Goal: Task Accomplishment & Management: Manage account settings

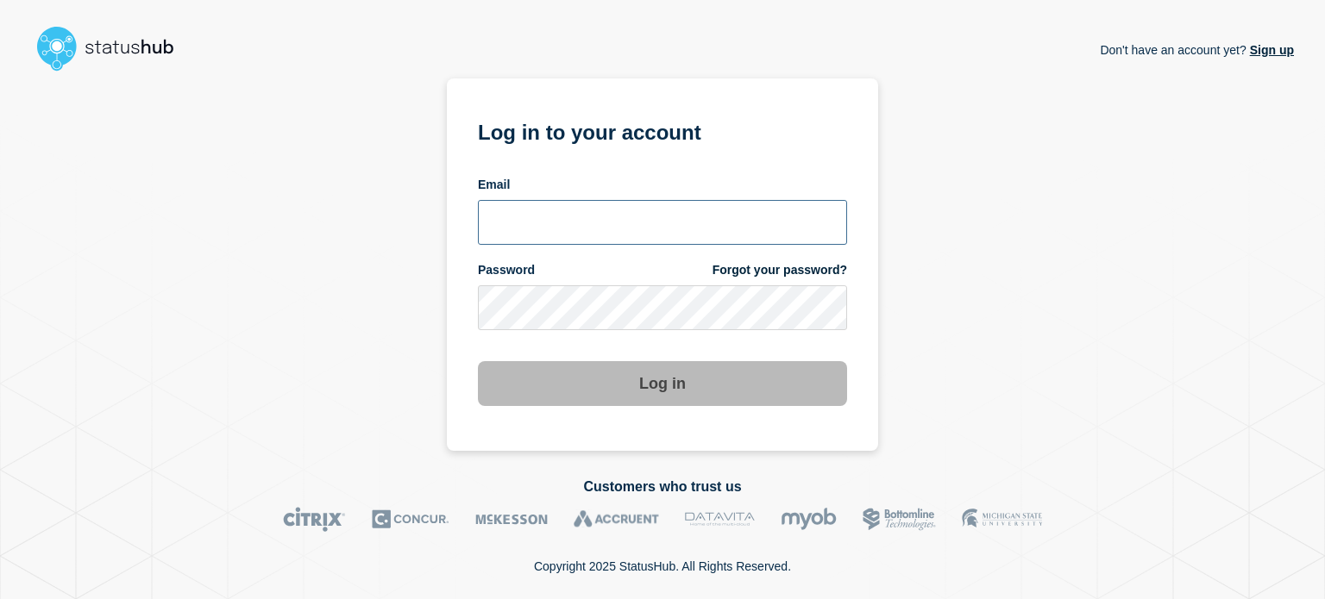
click at [551, 218] on input "email input" at bounding box center [662, 222] width 369 height 45
type input "[PERSON_NAME][EMAIL_ADDRESS][PERSON_NAME][DOMAIN_NAME]"
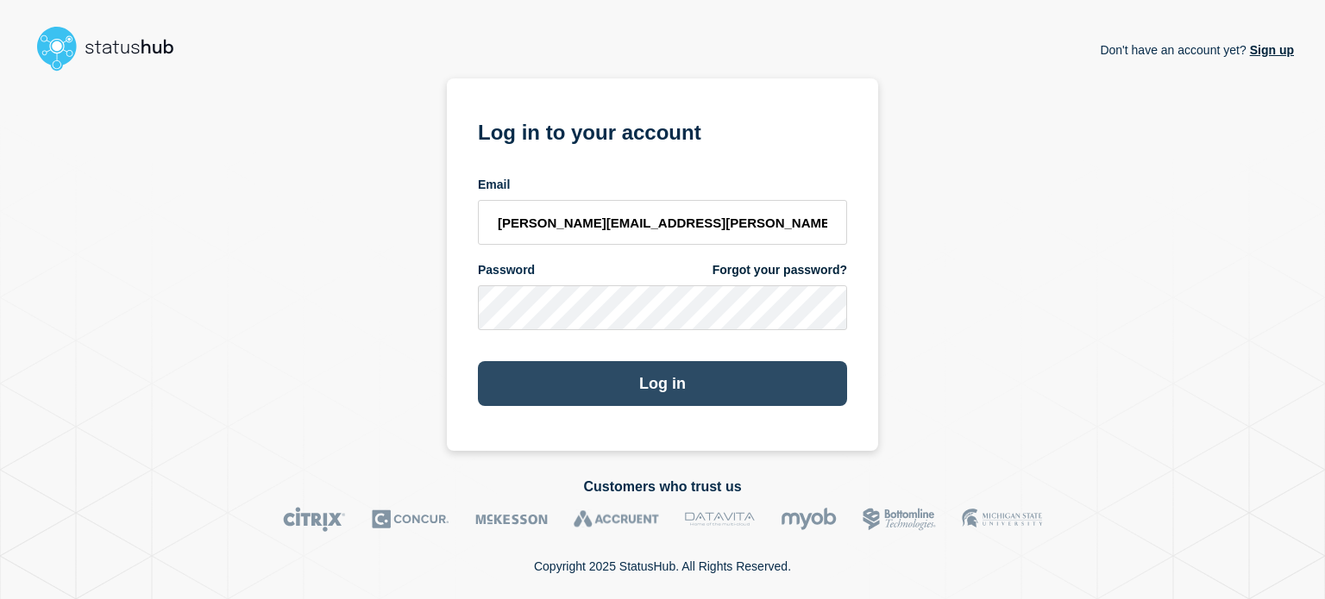
click at [574, 373] on button "Log in" at bounding box center [662, 383] width 369 height 45
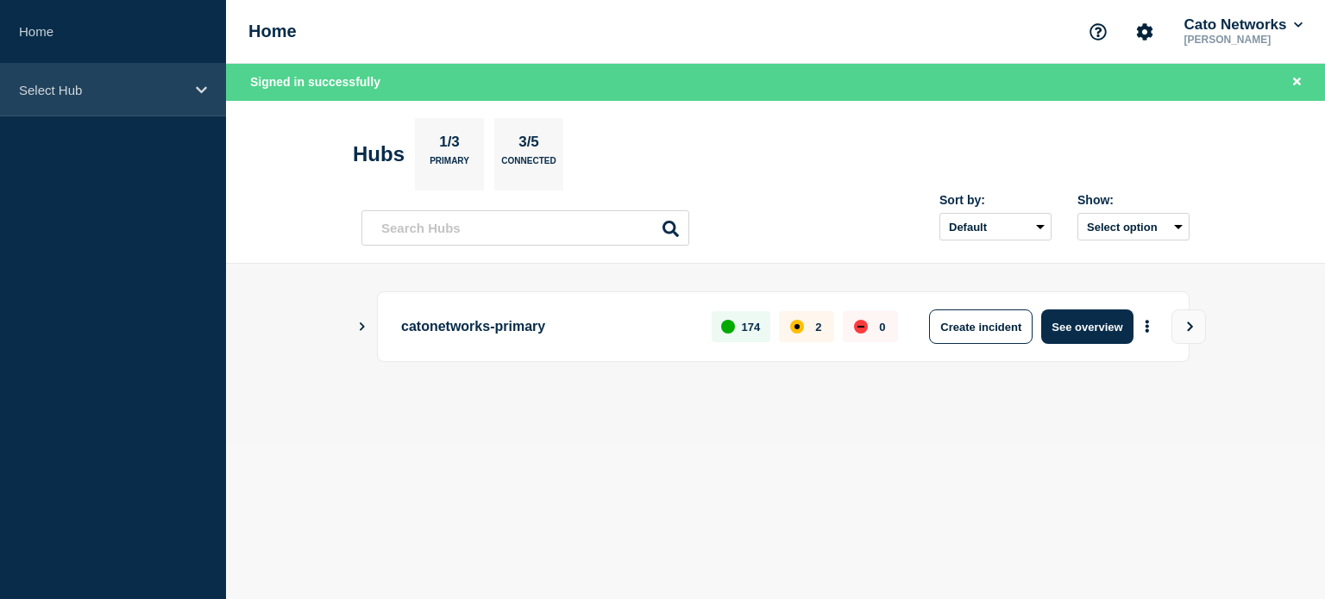
click at [89, 106] on div "Select Hub" at bounding box center [113, 90] width 226 height 53
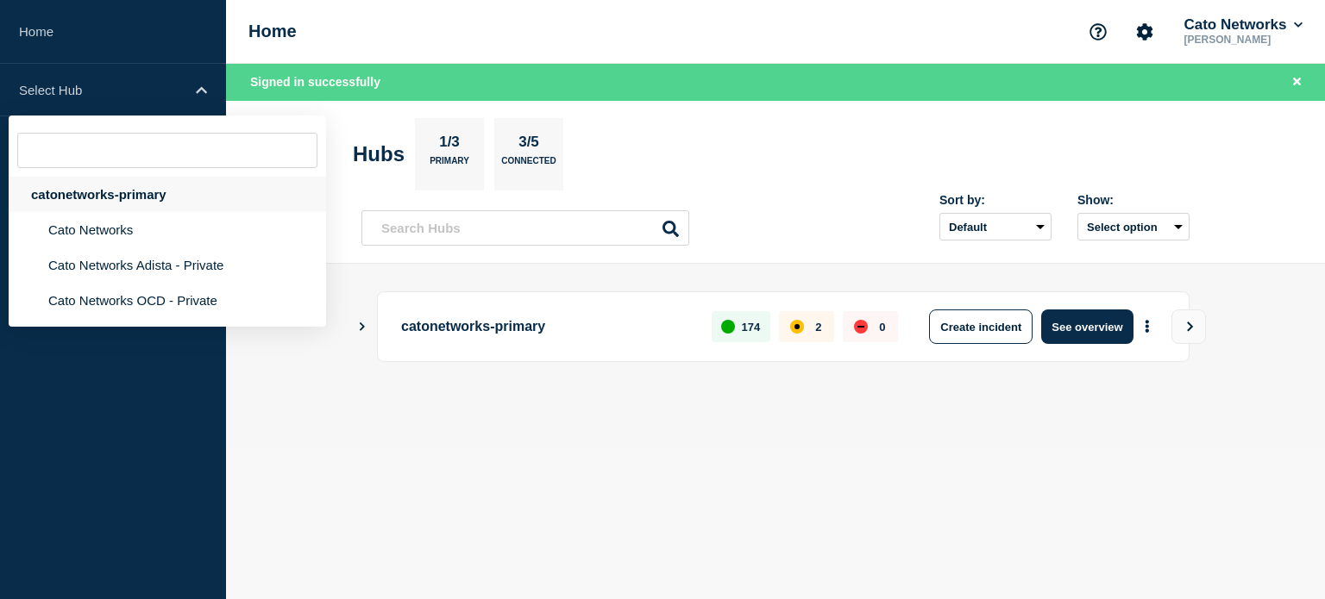
click at [85, 198] on div "catonetworks-primary" at bounding box center [167, 194] width 317 height 35
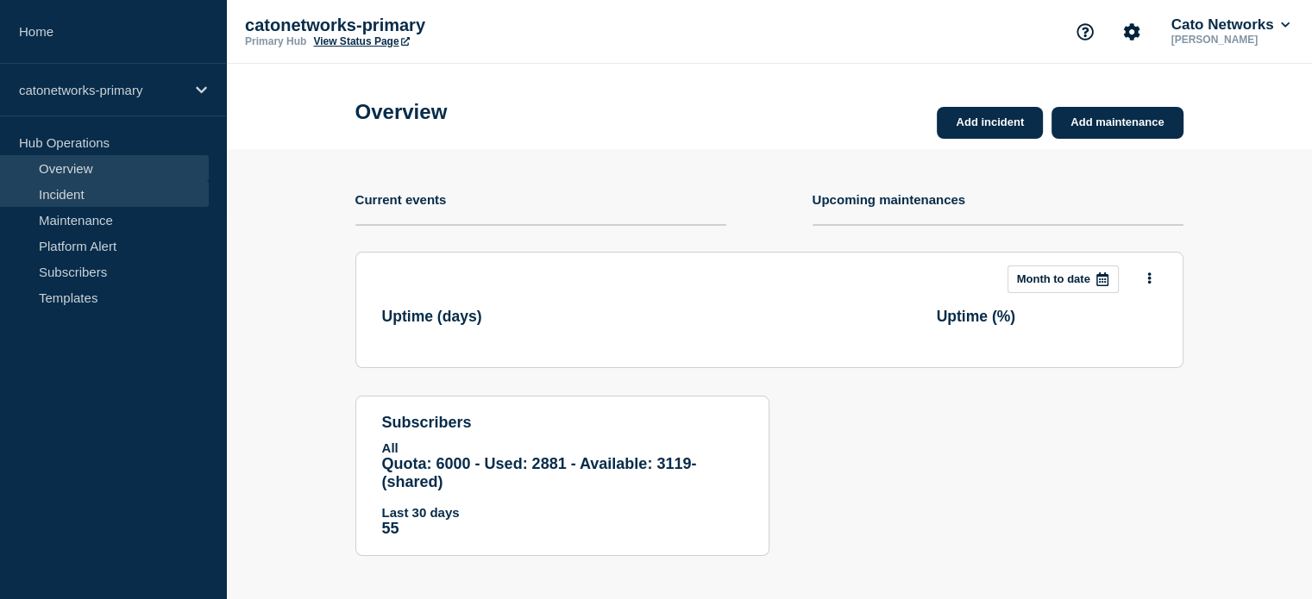
click at [66, 186] on link "Incident" at bounding box center [104, 194] width 209 height 26
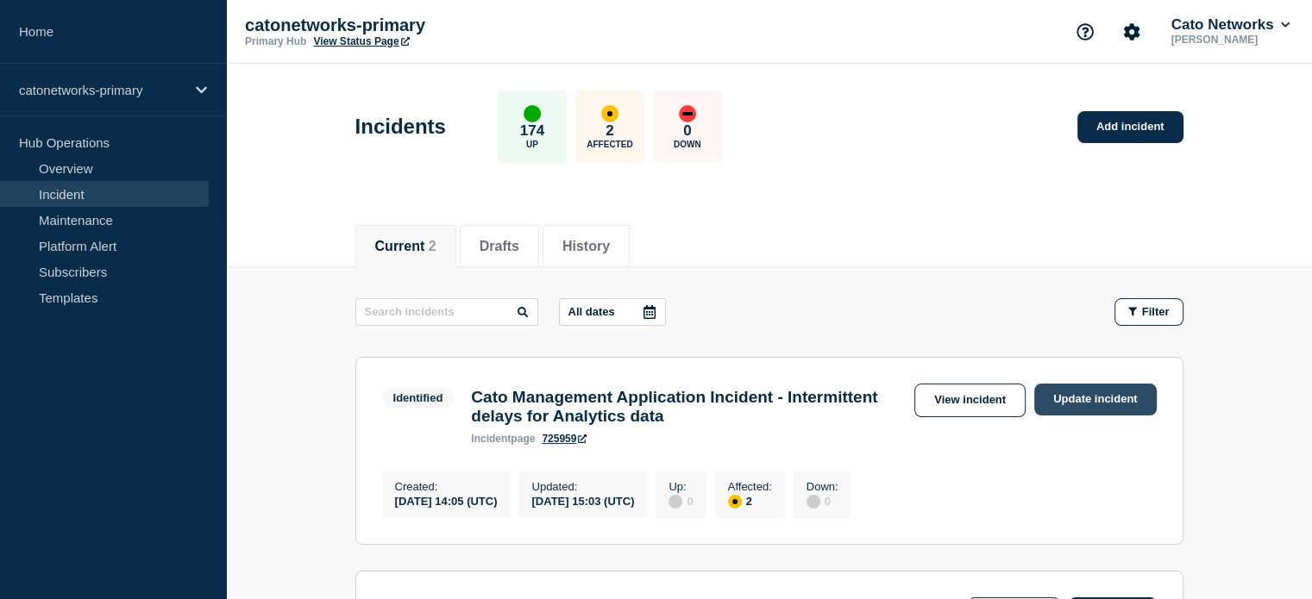
click at [1051, 394] on link "Update incident" at bounding box center [1095, 400] width 122 height 32
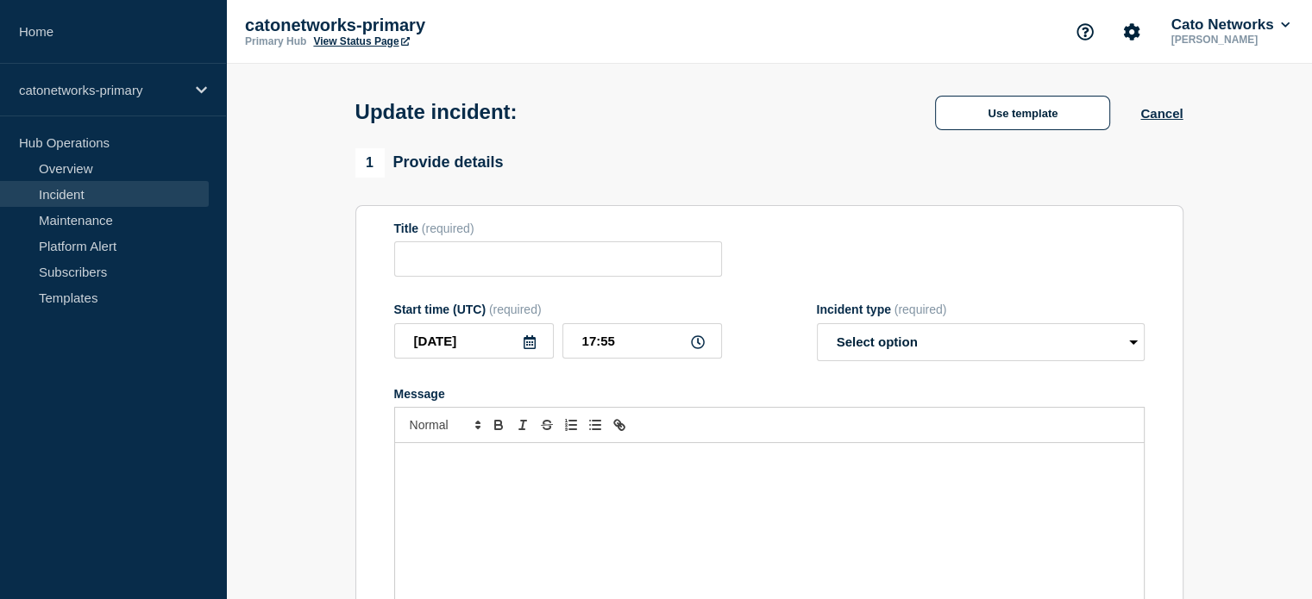
type input "Cato Management Application Incident - Intermittent delays for Analytics data"
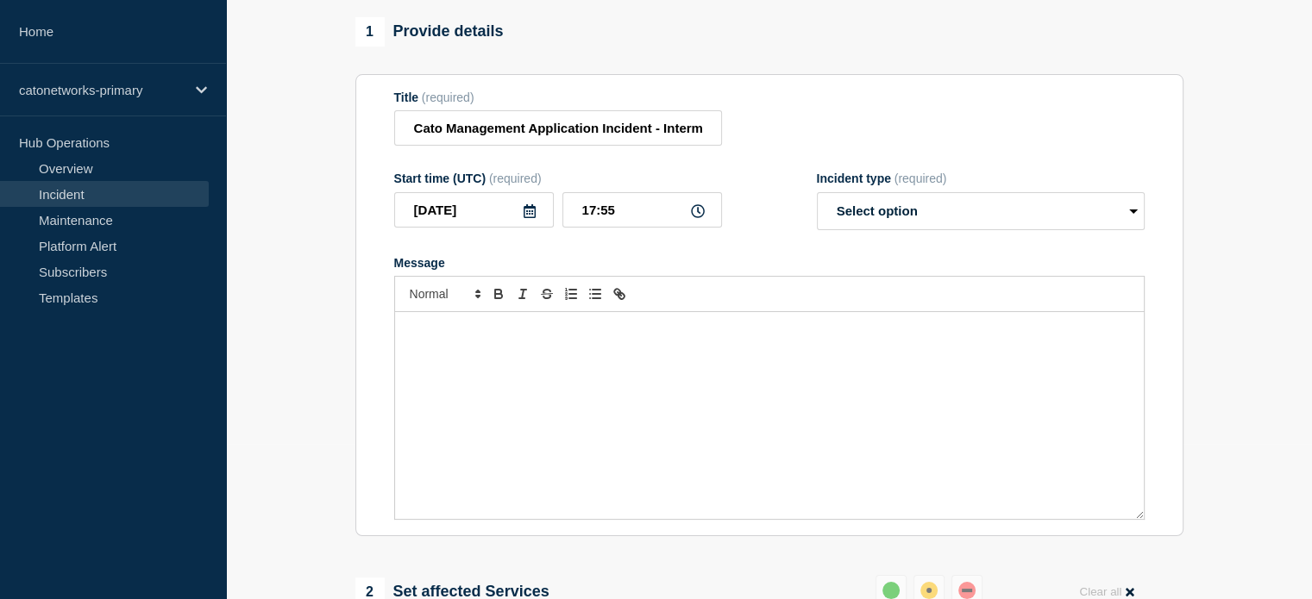
scroll to position [173, 0]
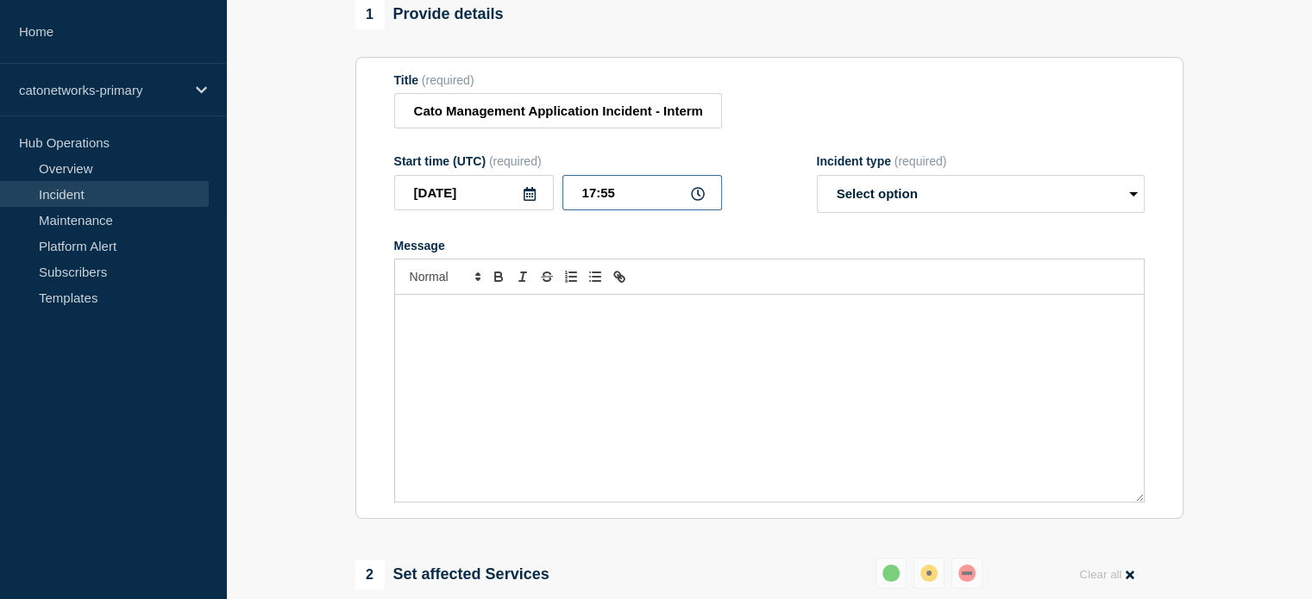
drag, startPoint x: 616, startPoint y: 200, endPoint x: 600, endPoint y: 199, distance: 15.5
click at [600, 199] on input "17:55" at bounding box center [642, 192] width 160 height 35
type input "17:04"
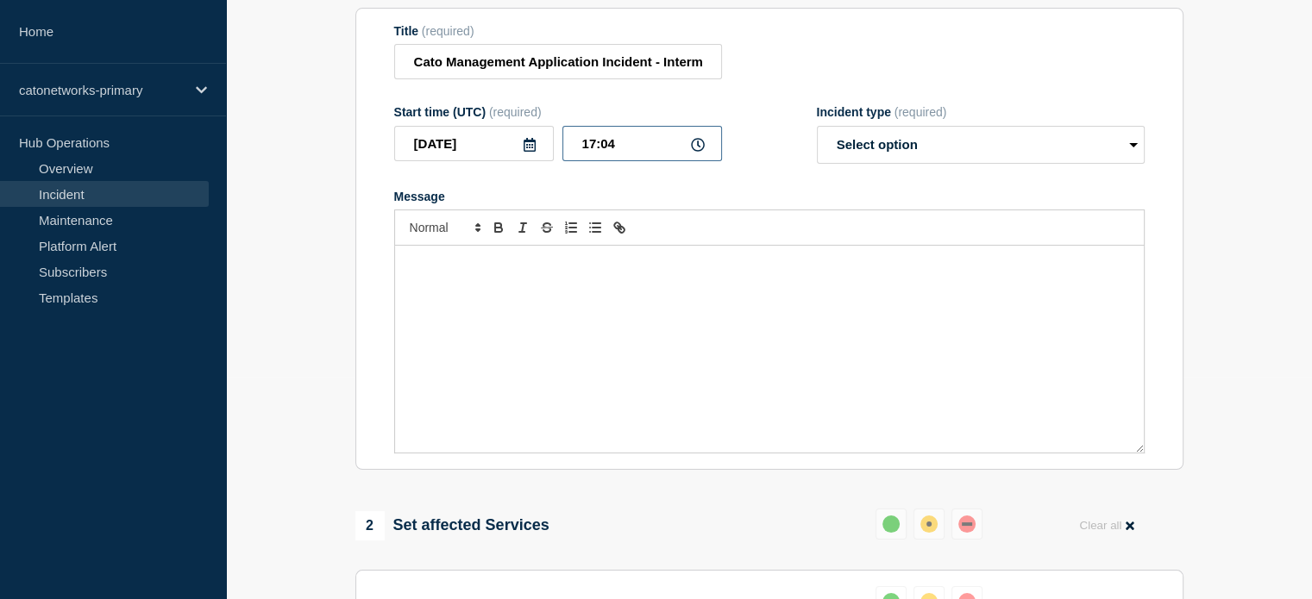
scroll to position [86, 0]
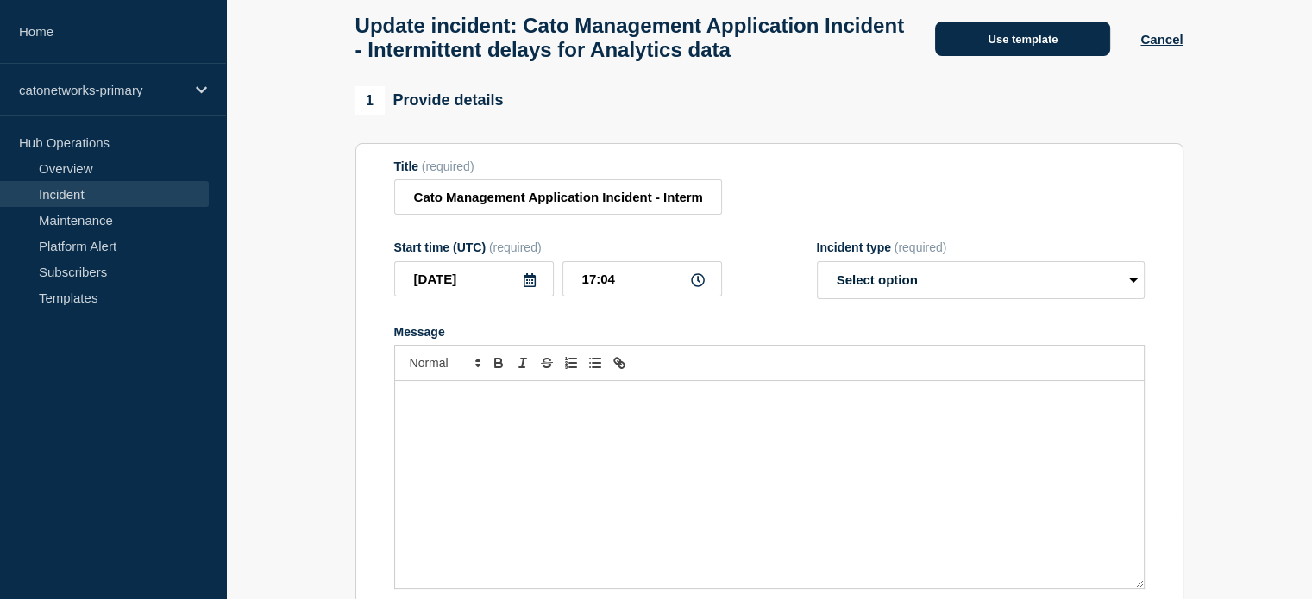
click at [1079, 42] on button "Use template" at bounding box center [1022, 39] width 175 height 35
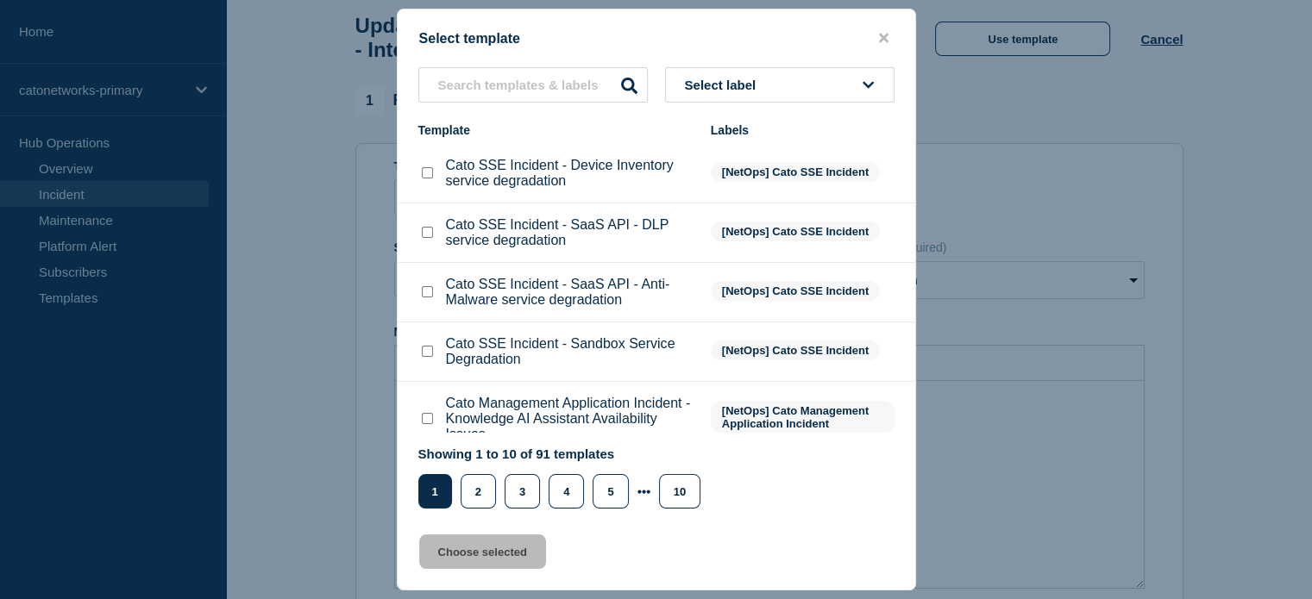
click at [769, 82] on button "Select label" at bounding box center [779, 84] width 229 height 35
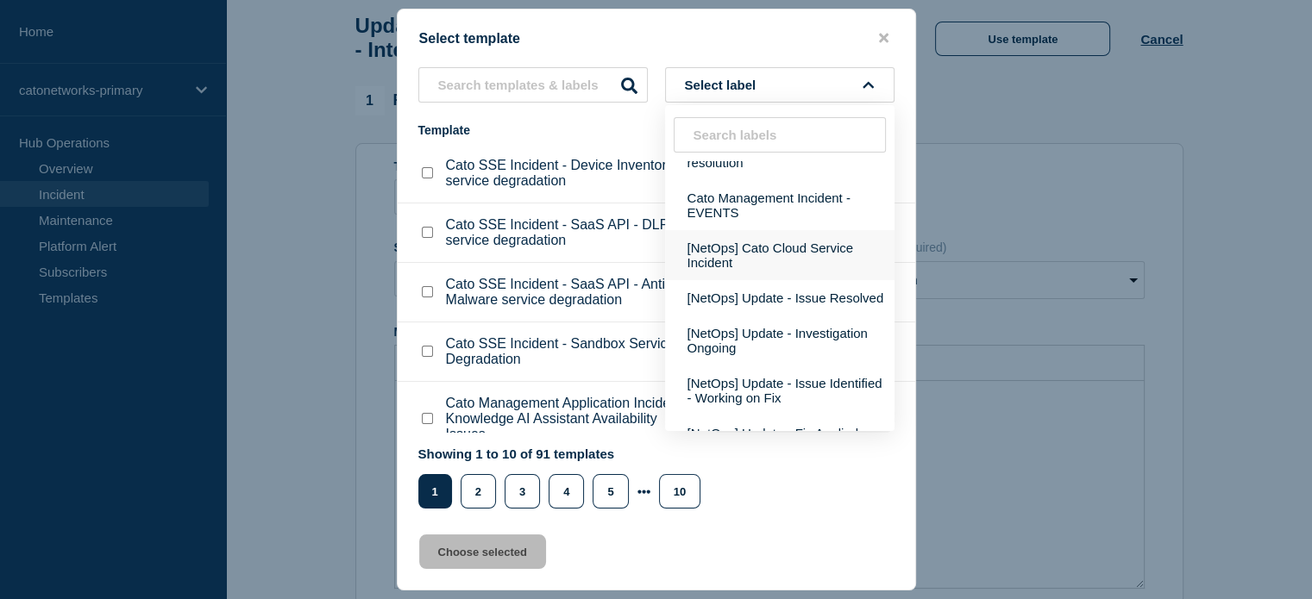
scroll to position [259, 0]
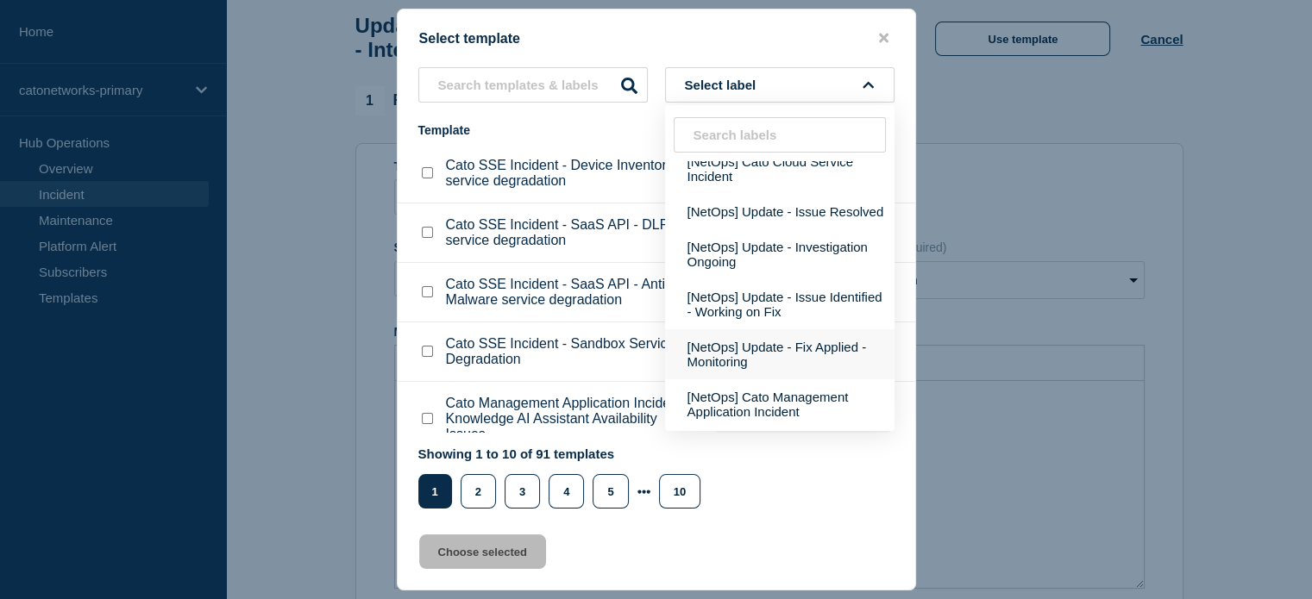
click at [792, 374] on button "[NetOps] Update - Fix Applied - Monitoring" at bounding box center [779, 354] width 229 height 50
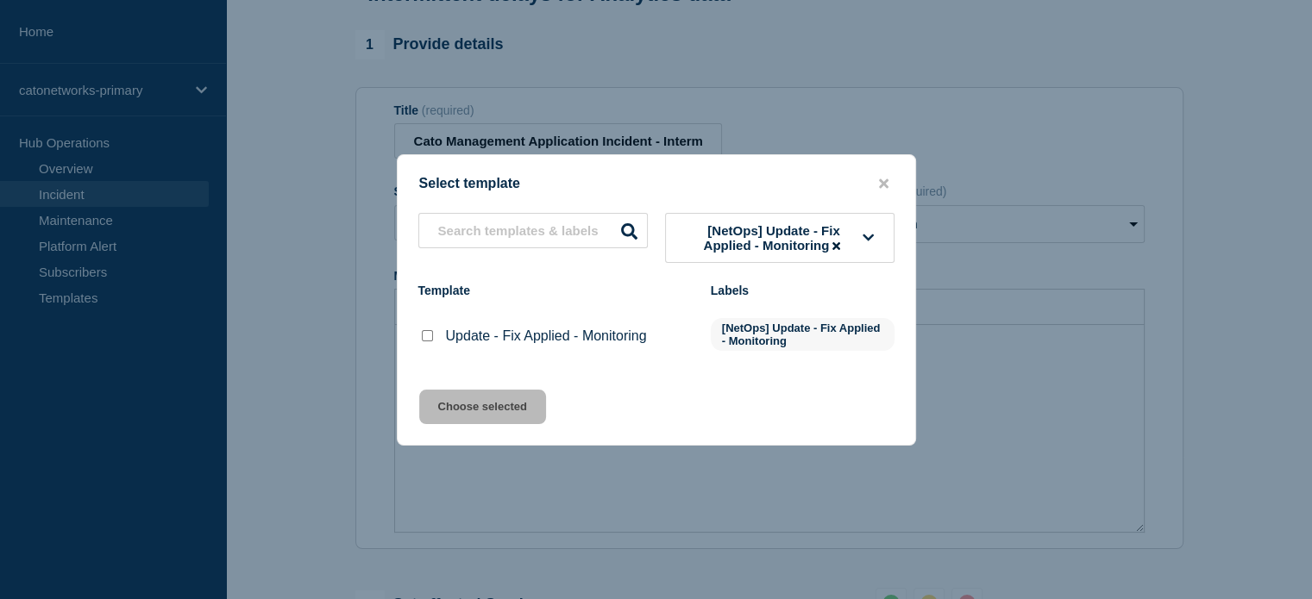
scroll to position [173, 0]
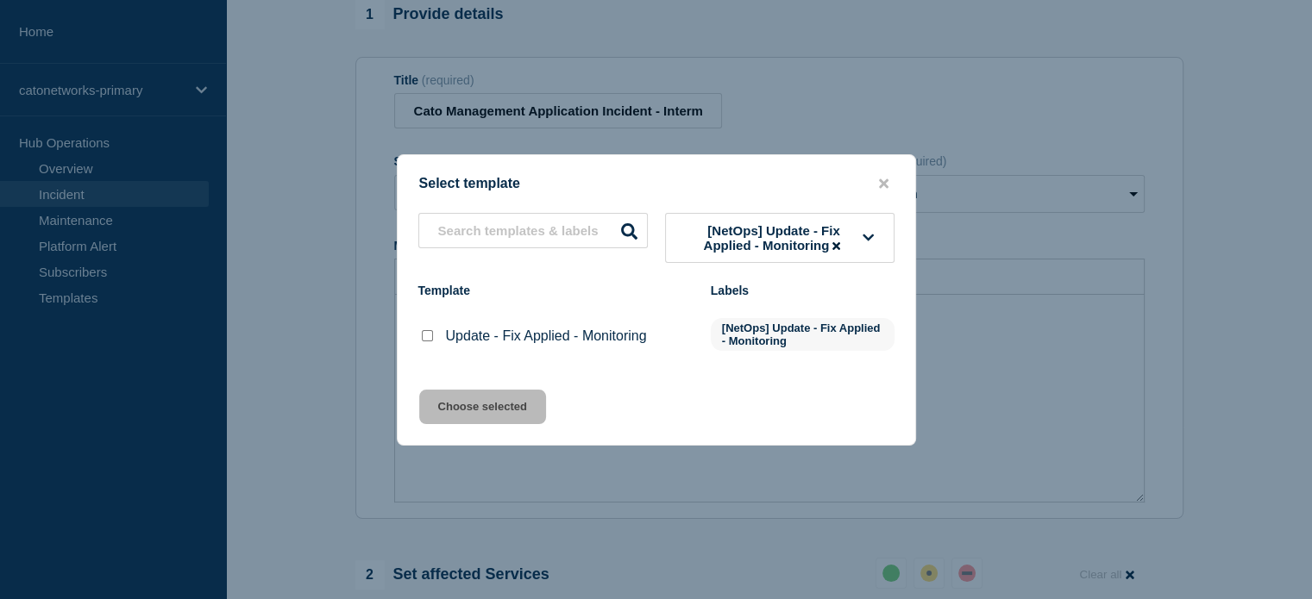
click at [419, 334] on div at bounding box center [426, 336] width 17 height 17
click at [424, 337] on input "Update - Fix Applied - Monitoring checkbox" at bounding box center [427, 335] width 11 height 11
checkbox input "true"
click at [444, 406] on button "Choose selected" at bounding box center [482, 407] width 127 height 35
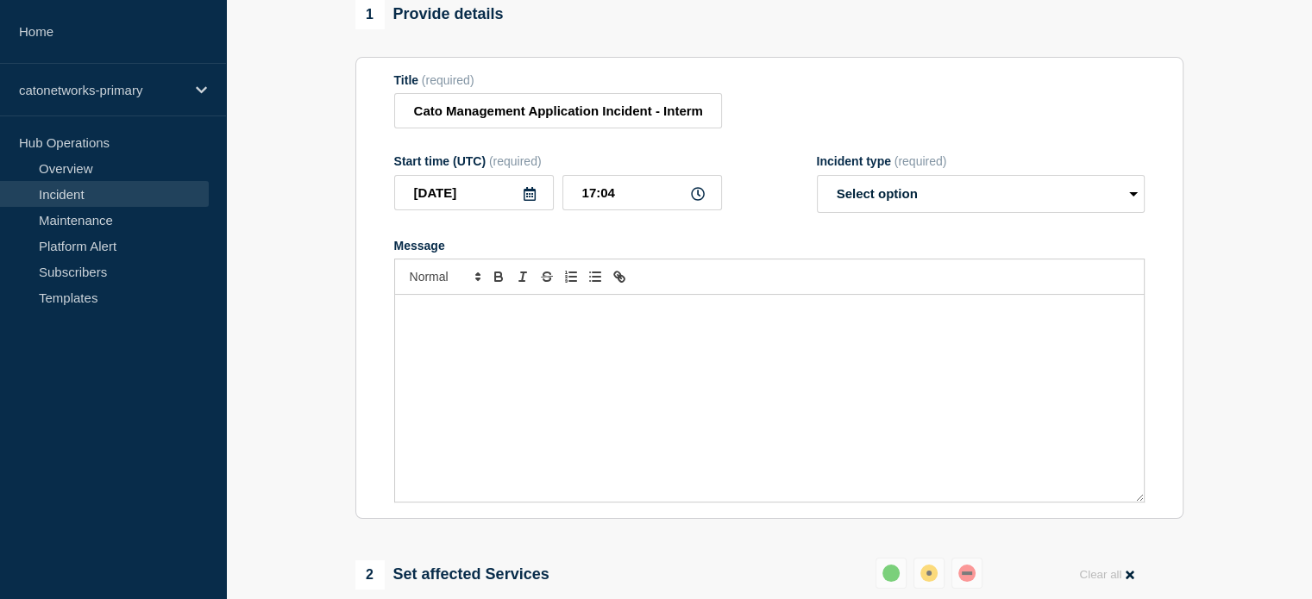
select select "monitoring"
radio input "false"
radio input "true"
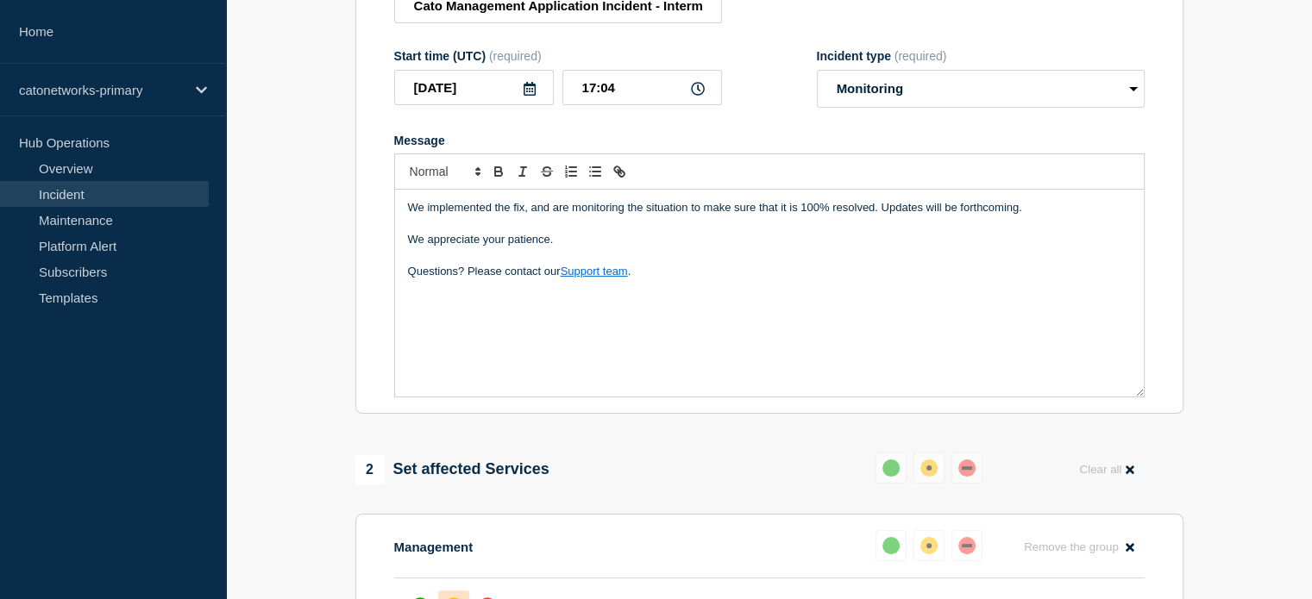
scroll to position [373, 0]
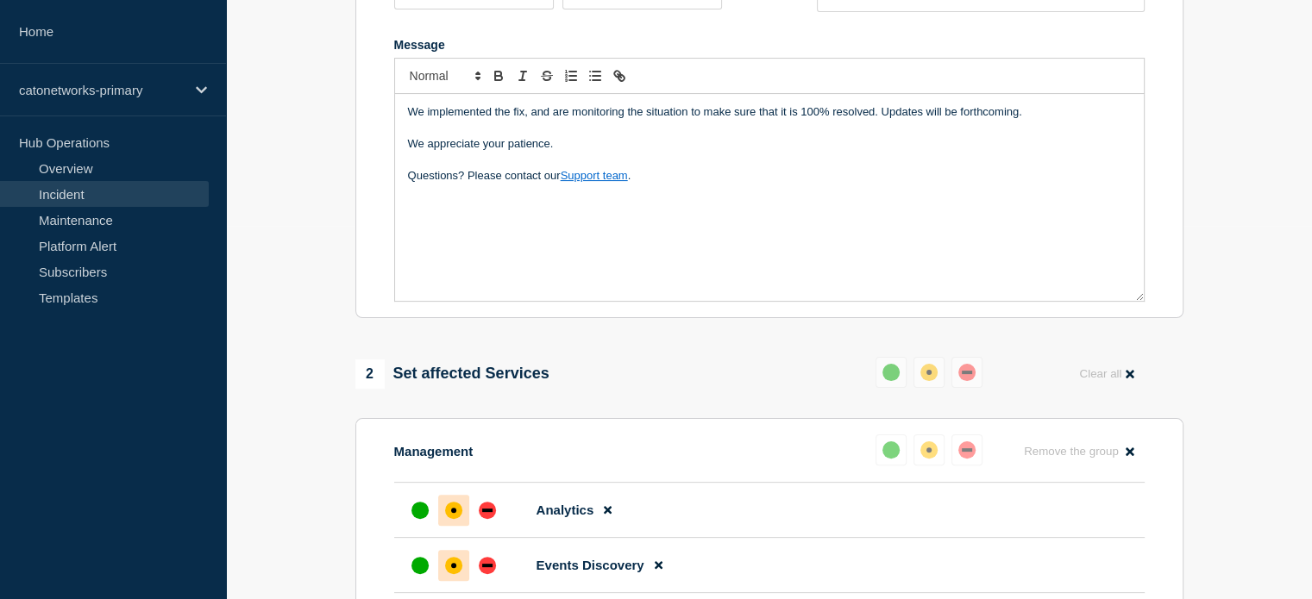
click at [646, 244] on div "We implemented the fix, and are monitoring the situation to make sure that it i…" at bounding box center [769, 197] width 749 height 207
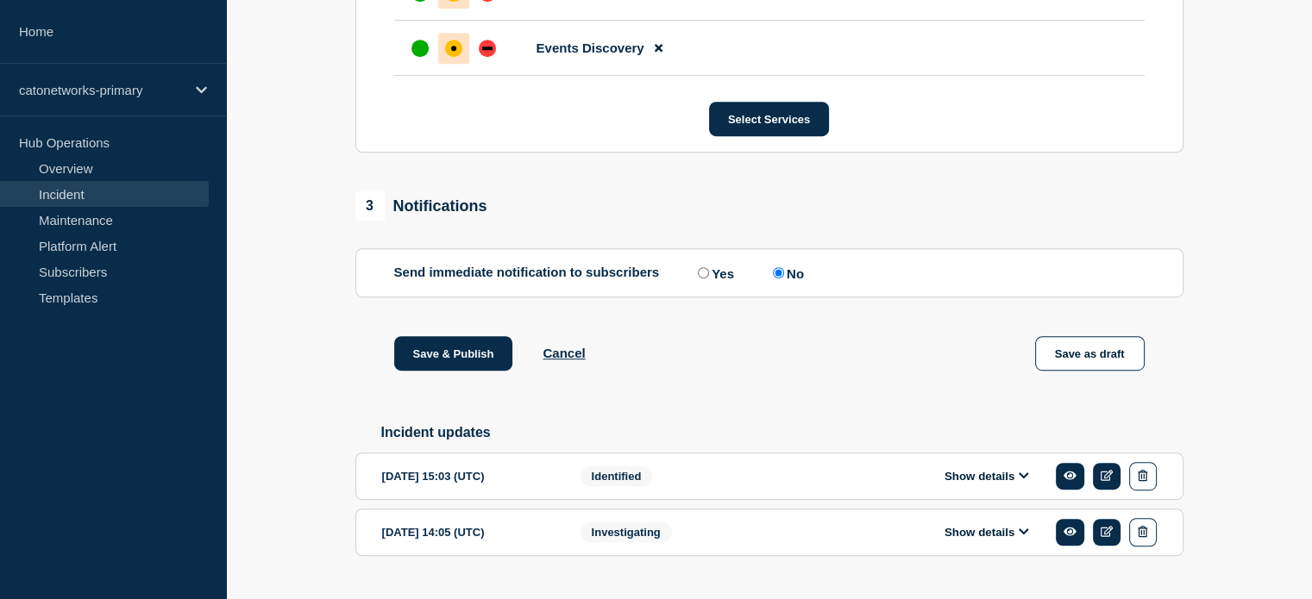
click at [707, 279] on input "Yes" at bounding box center [703, 272] width 11 height 11
radio input "true"
radio input "false"
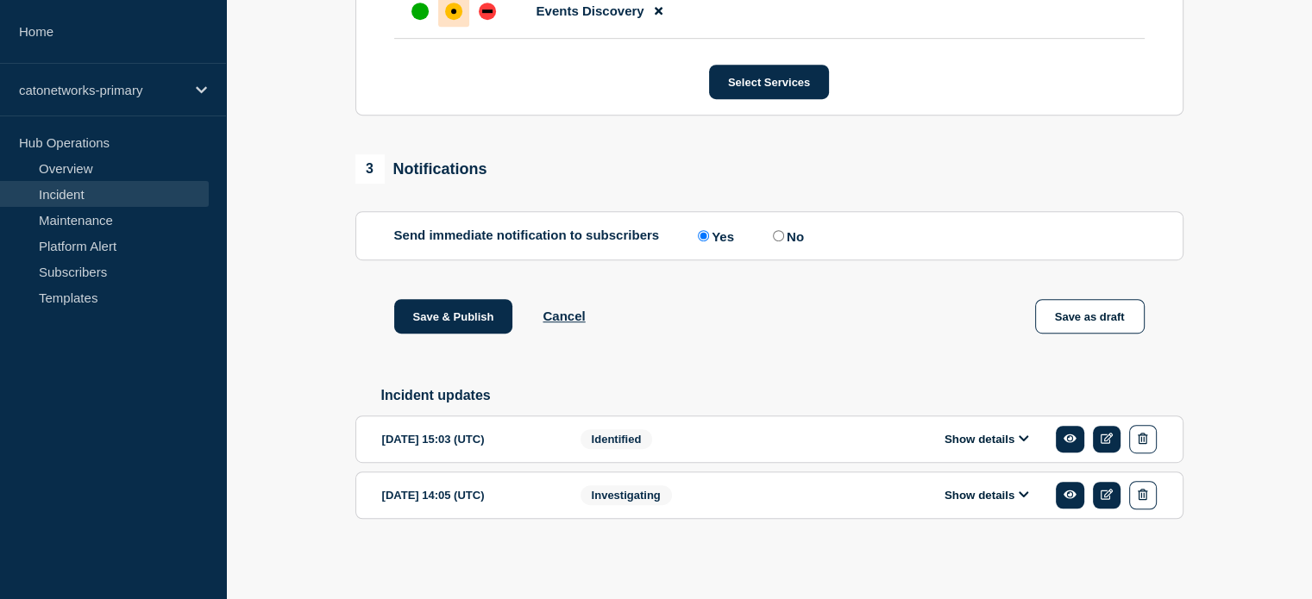
scroll to position [973, 0]
click at [942, 439] on button "Show details" at bounding box center [986, 439] width 95 height 15
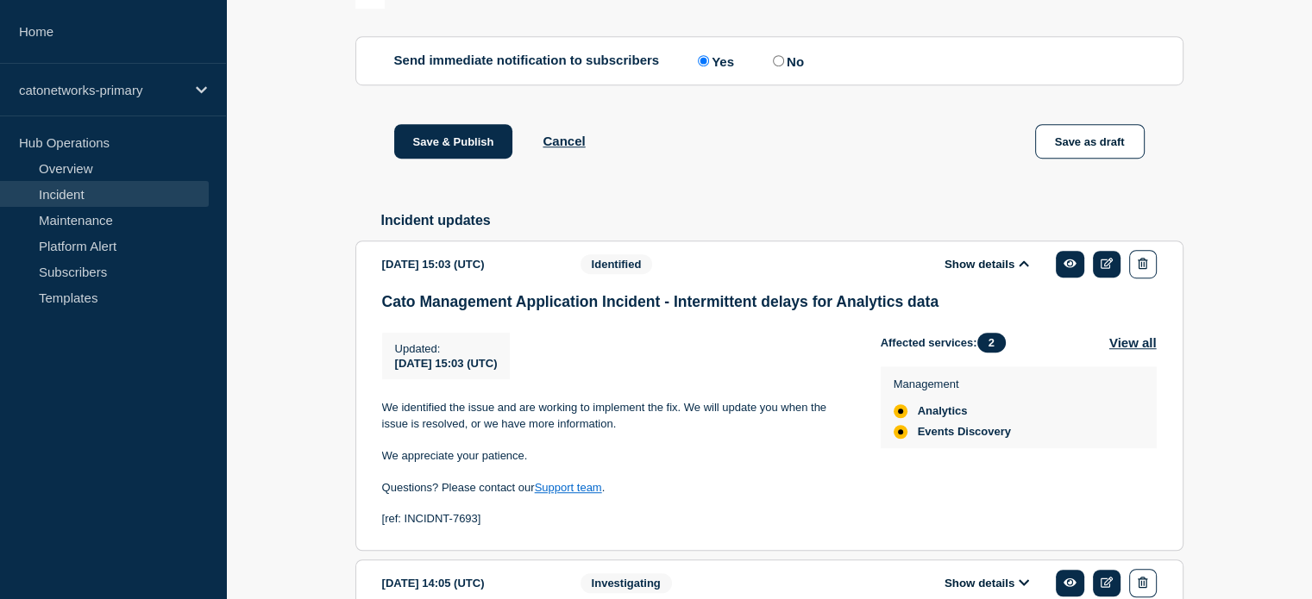
scroll to position [1239, 0]
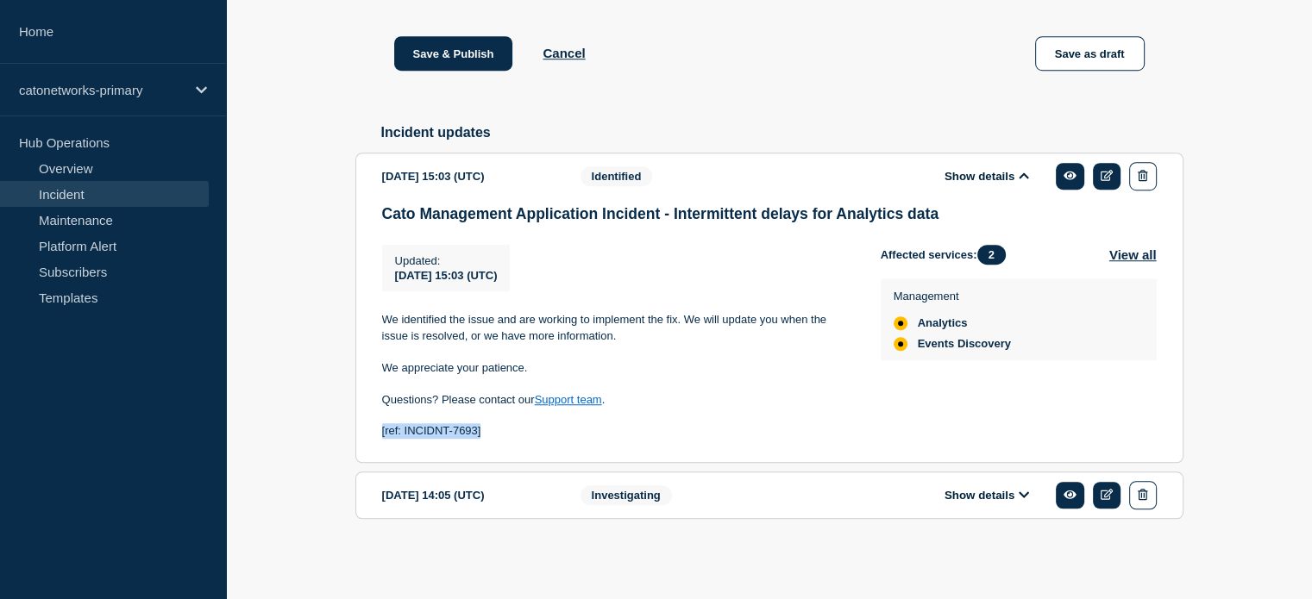
drag, startPoint x: 495, startPoint y: 436, endPoint x: 376, endPoint y: 426, distance: 119.5
click at [376, 426] on section "2025-09-30 15:03 (UTC) Show details Identified Cato Management Application Inci…" at bounding box center [769, 308] width 828 height 311
copy p "[ref: INCIDNT-7693]"
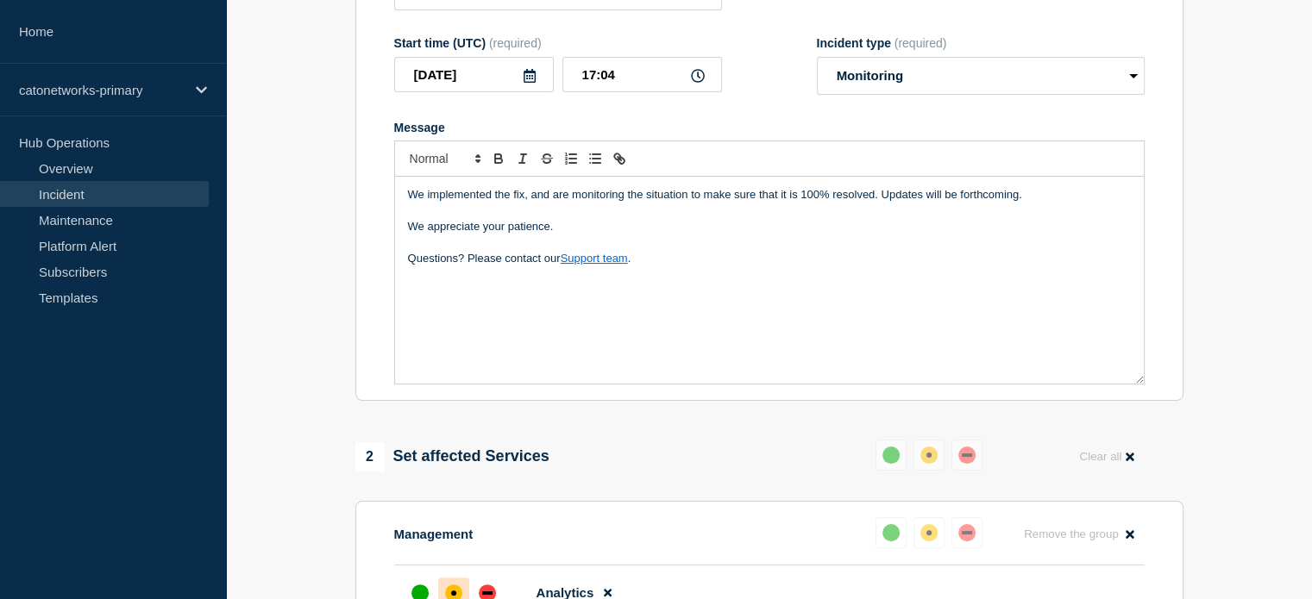
scroll to position [290, 0]
click at [606, 322] on div "We implemented the fix, and are monitoring the situation to make sure that it i…" at bounding box center [769, 281] width 749 height 207
click at [676, 310] on div "We implemented the fix, and are monitoring the situation to make sure that it i…" at bounding box center [769, 281] width 749 height 207
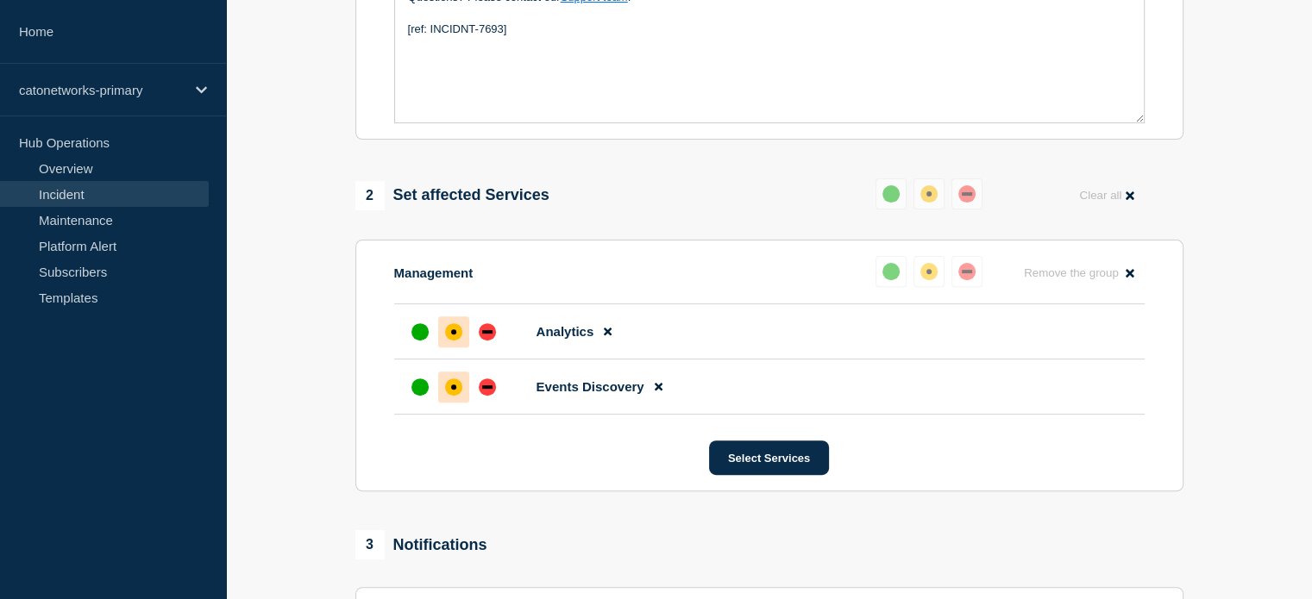
scroll to position [549, 0]
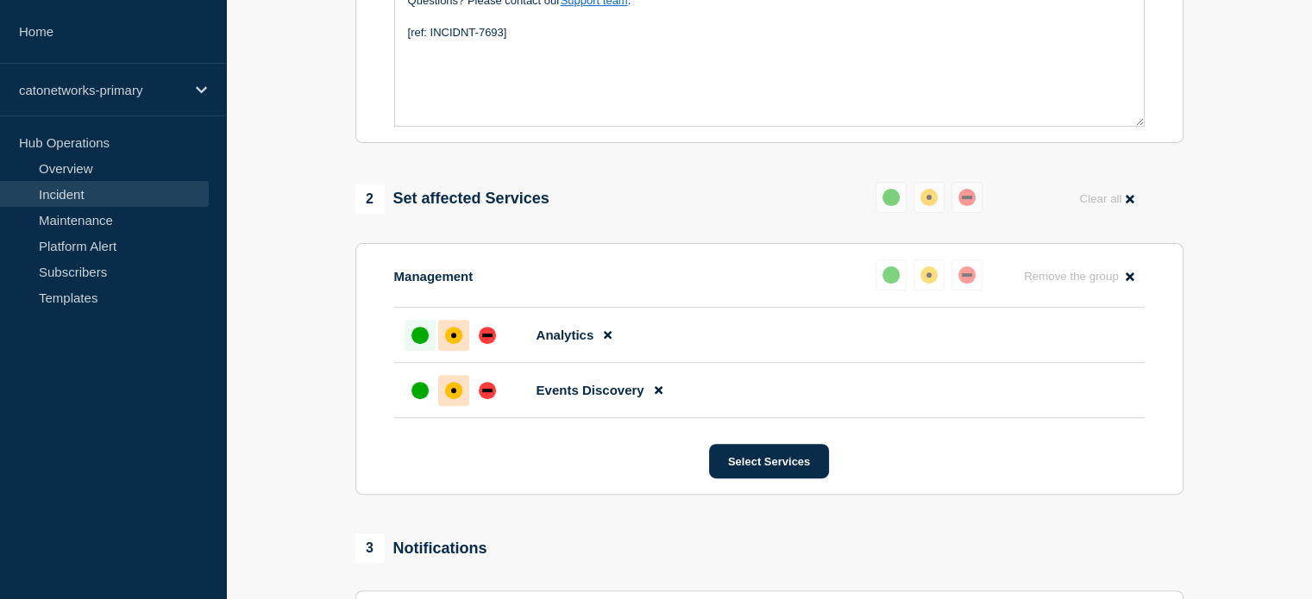
click at [423, 351] on div at bounding box center [420, 335] width 31 height 31
click at [414, 399] on div "up" at bounding box center [419, 390] width 17 height 17
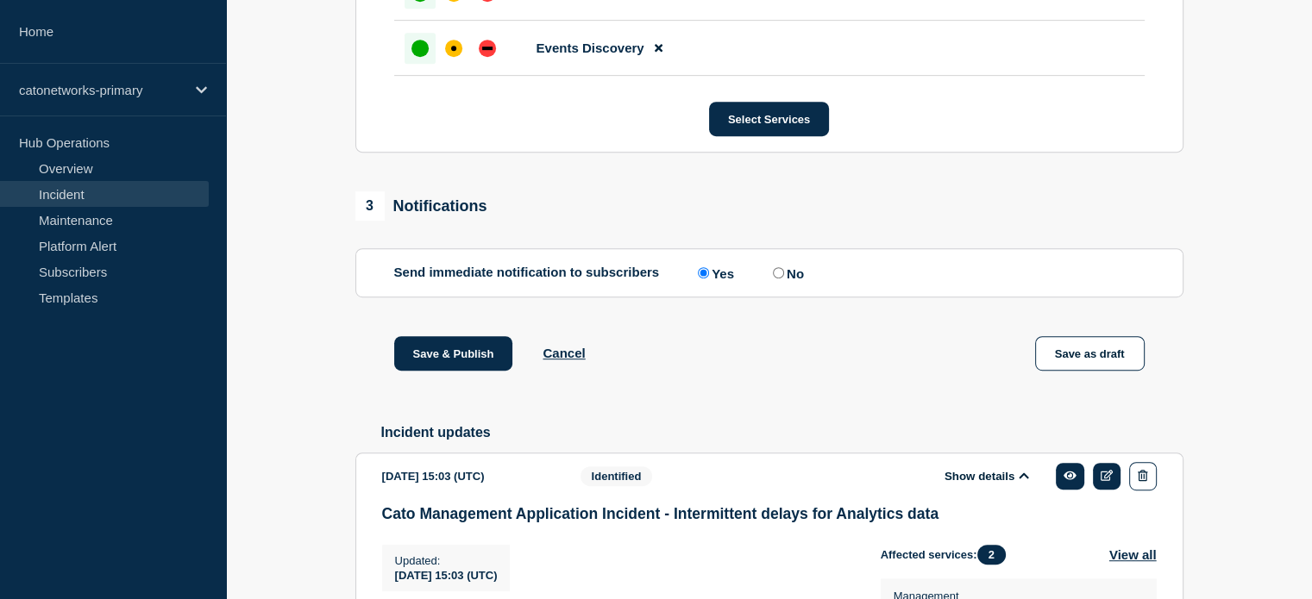
scroll to position [894, 0]
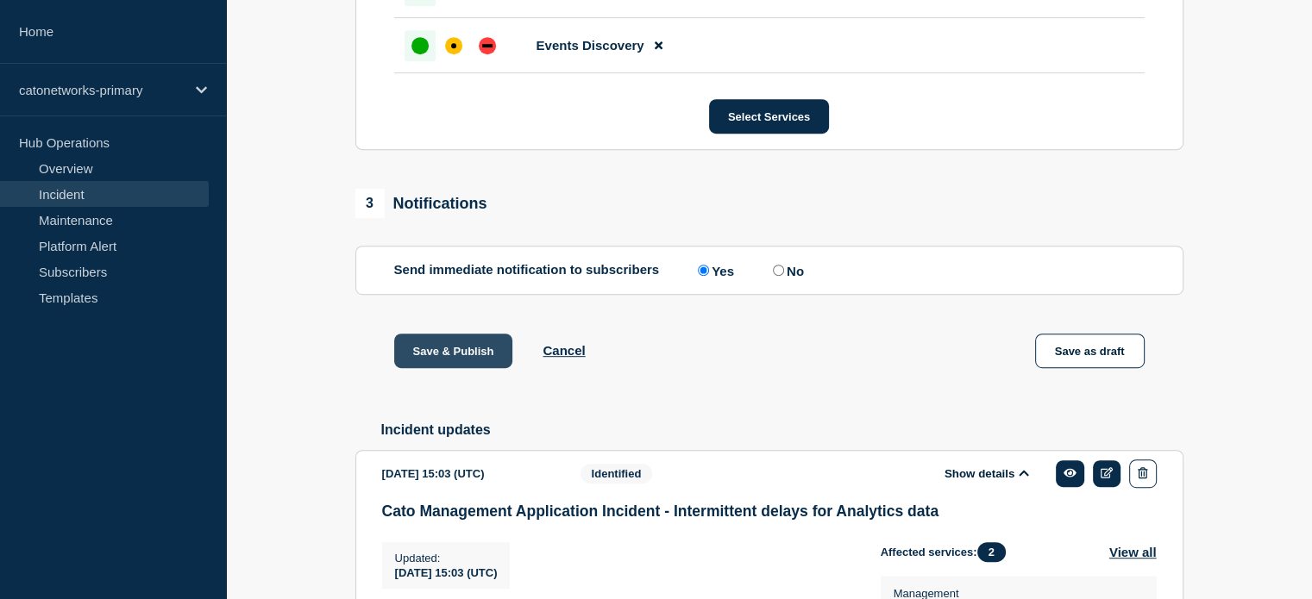
click at [461, 368] on button "Save & Publish" at bounding box center [453, 351] width 119 height 35
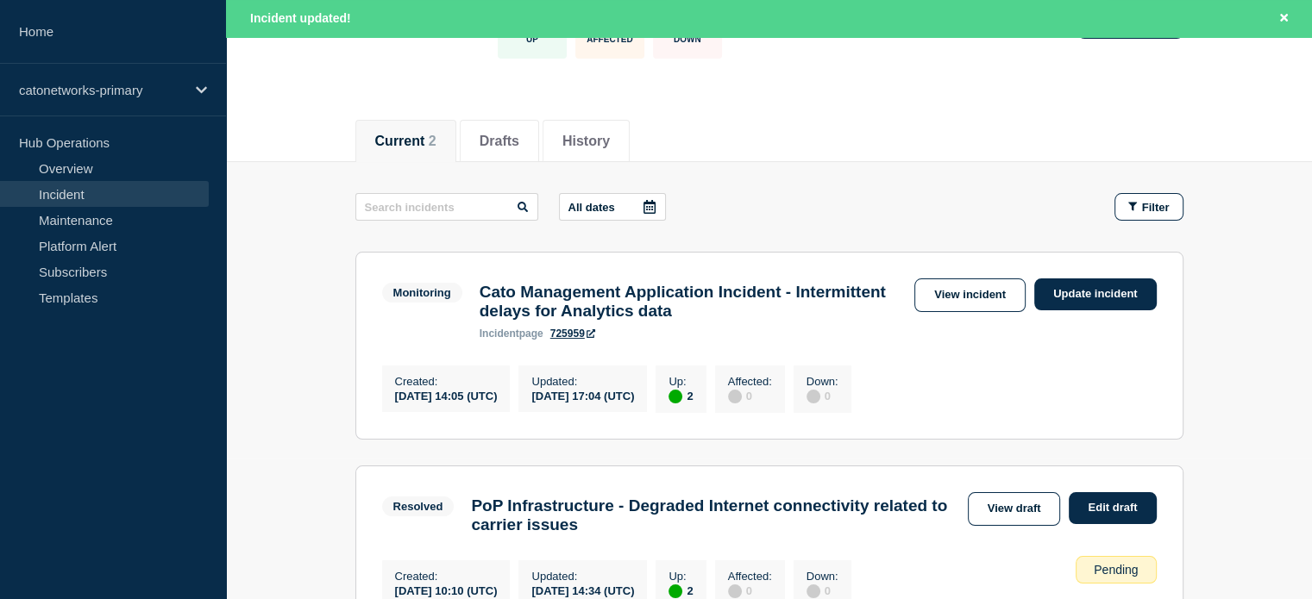
scroll to position [173, 0]
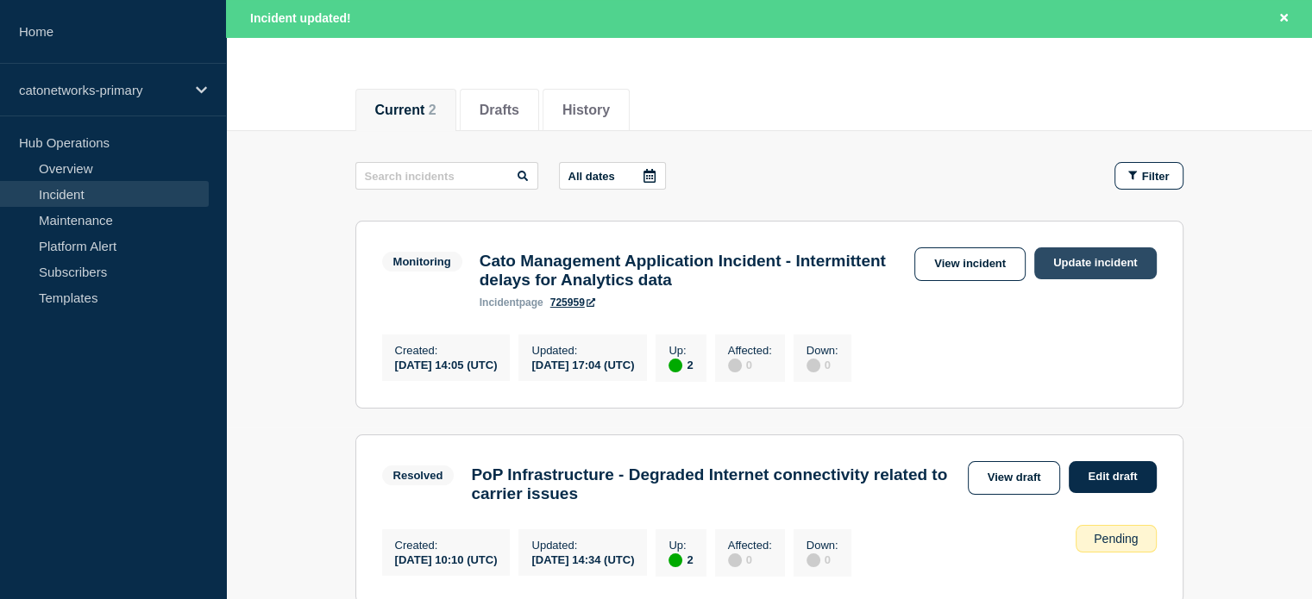
click at [1070, 268] on link "Update incident" at bounding box center [1095, 264] width 122 height 32
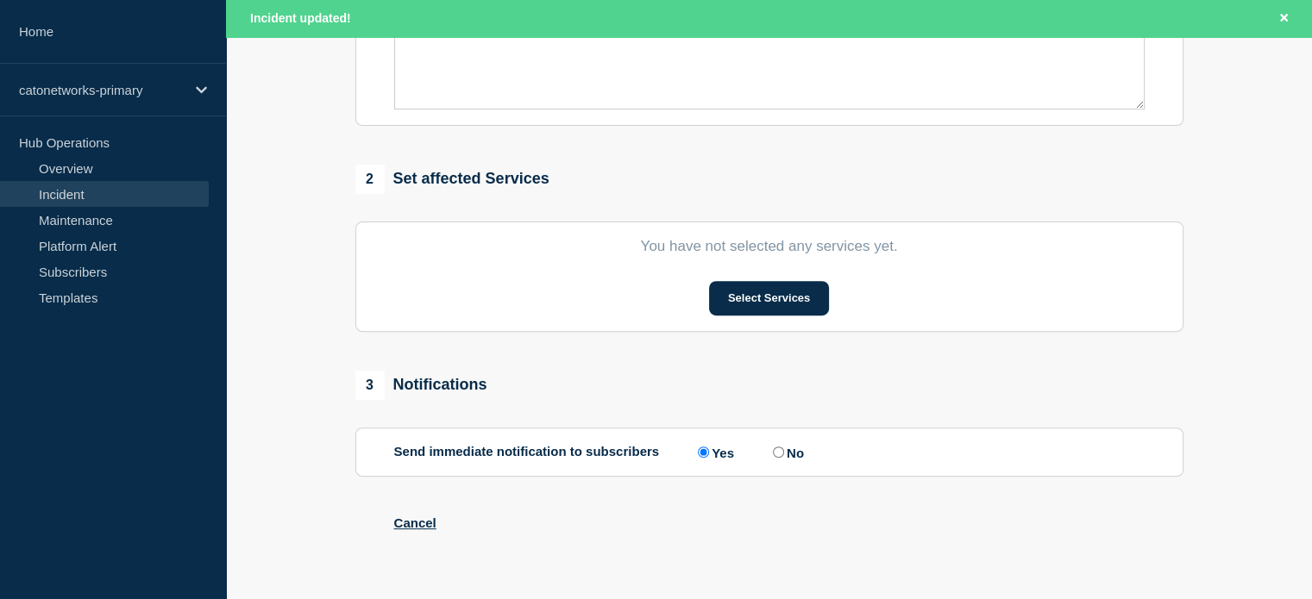
type input "Cato Management Application Incident - Intermittent delays for Analytics data"
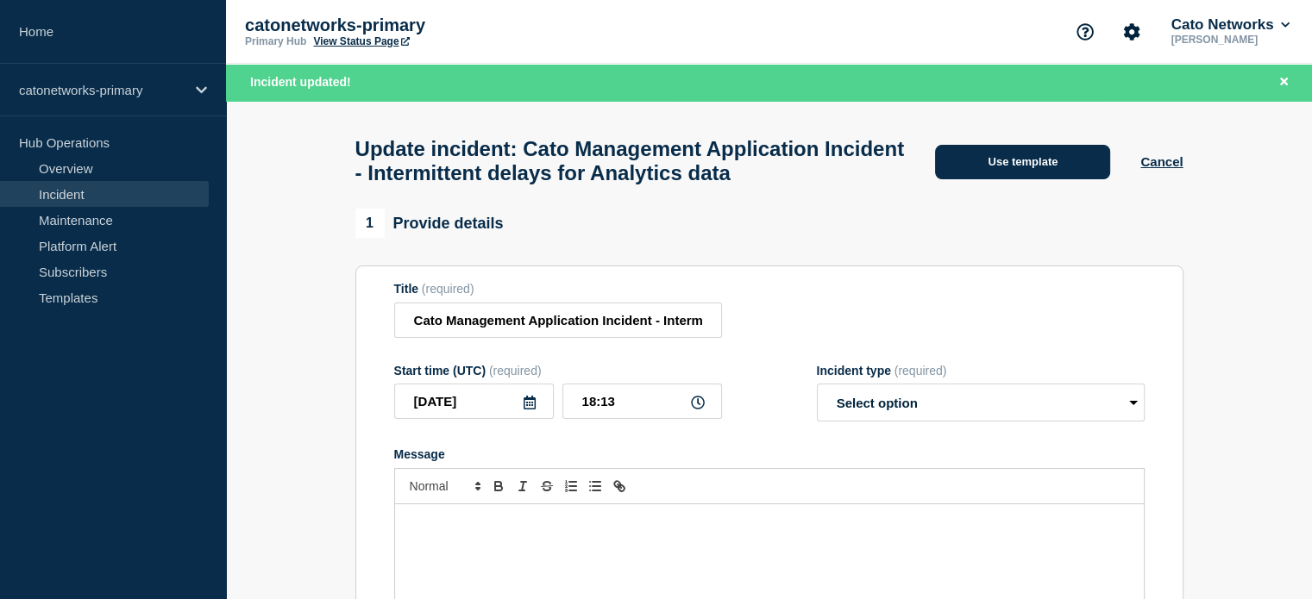
click at [1020, 168] on button "Use template" at bounding box center [1022, 162] width 175 height 35
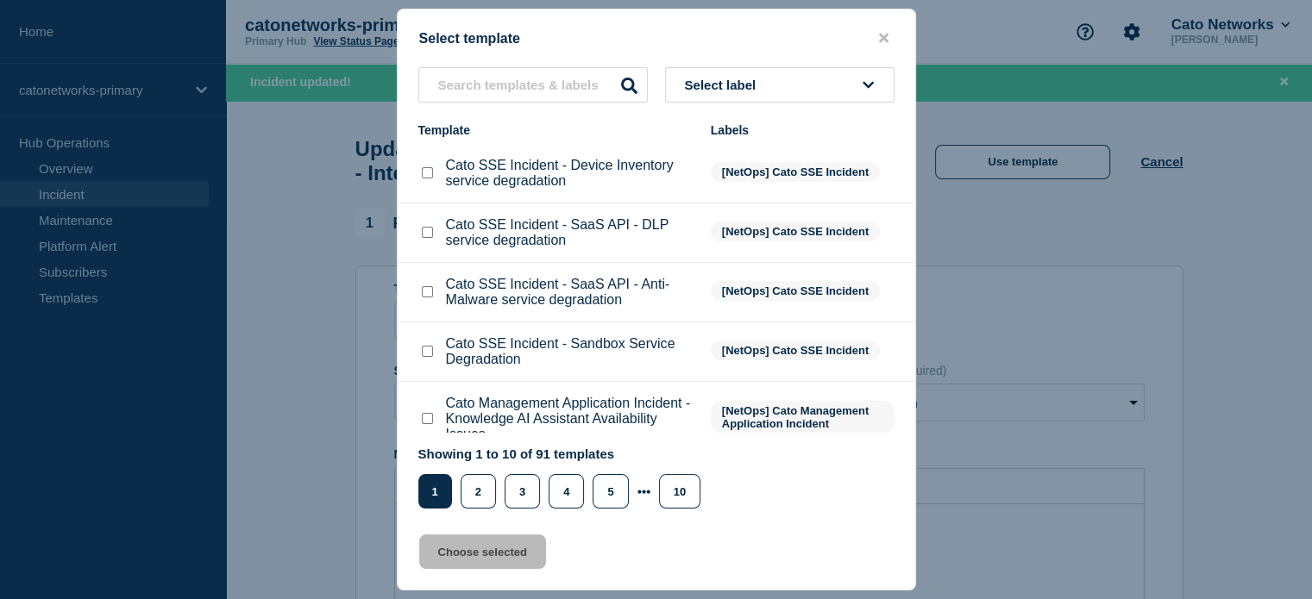
click at [752, 92] on span "Select label" at bounding box center [724, 85] width 78 height 15
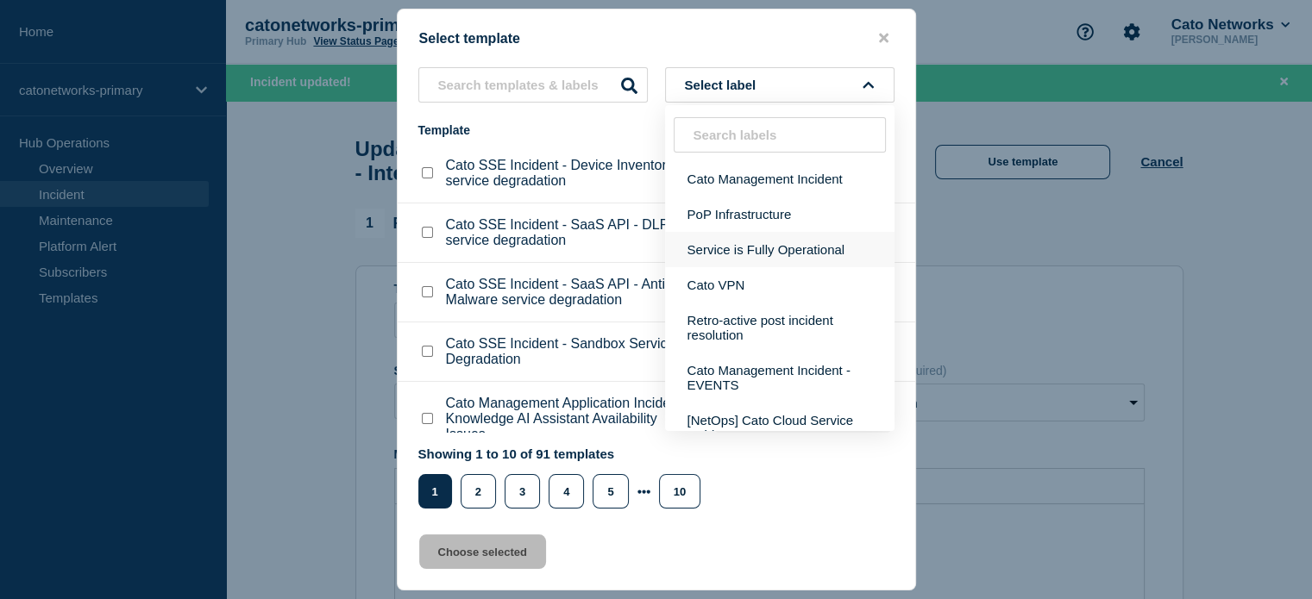
click at [756, 248] on button "Service is Fully Operational" at bounding box center [779, 249] width 229 height 35
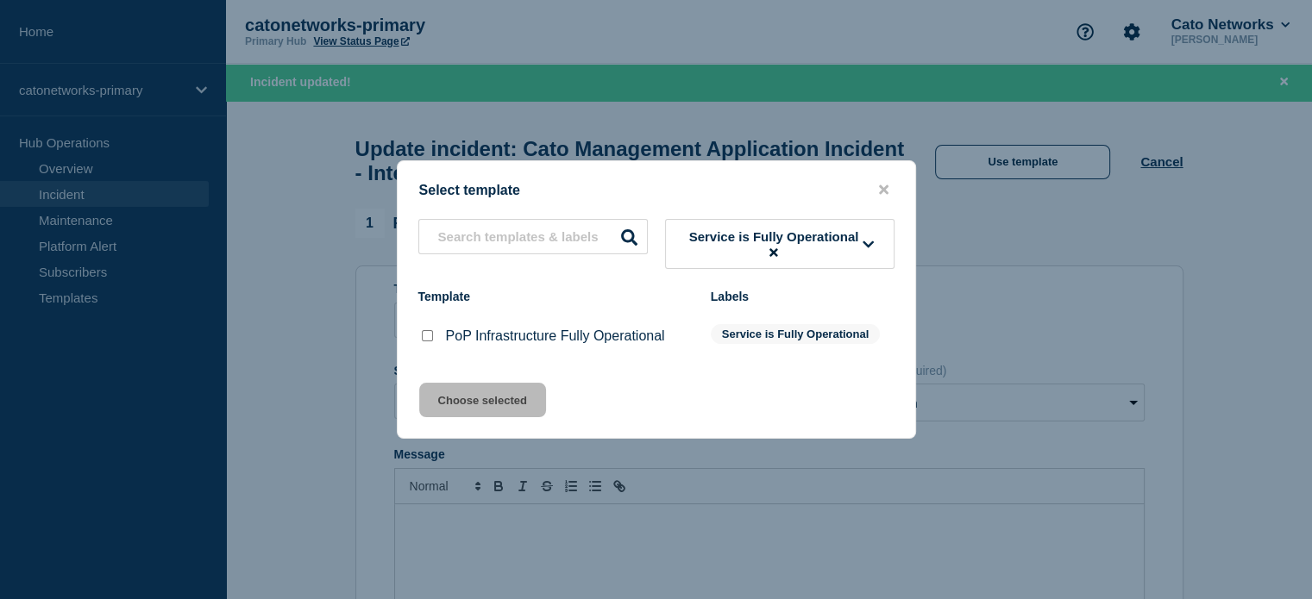
click at [456, 344] on p "PoP Infrastructure Fully Operational" at bounding box center [555, 337] width 219 height 16
click at [431, 337] on input "PoP Infrastructure Fully Operational checkbox" at bounding box center [427, 335] width 11 height 11
checkbox input "true"
click at [446, 392] on button "Choose selected" at bounding box center [482, 400] width 127 height 35
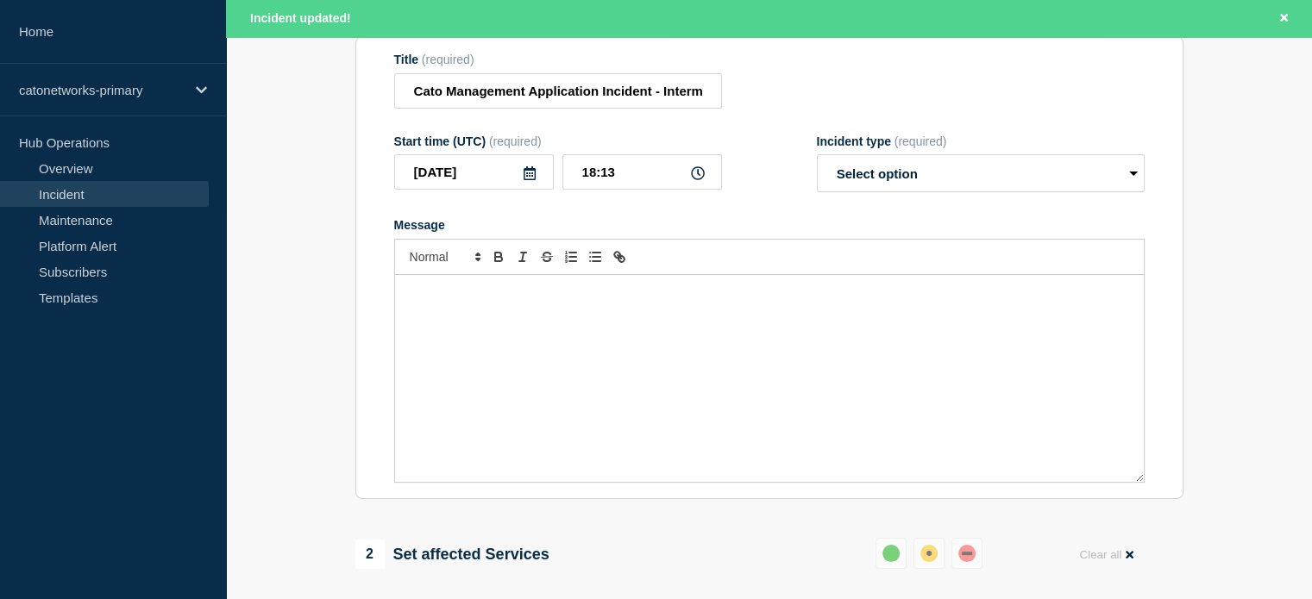
select select "resolved"
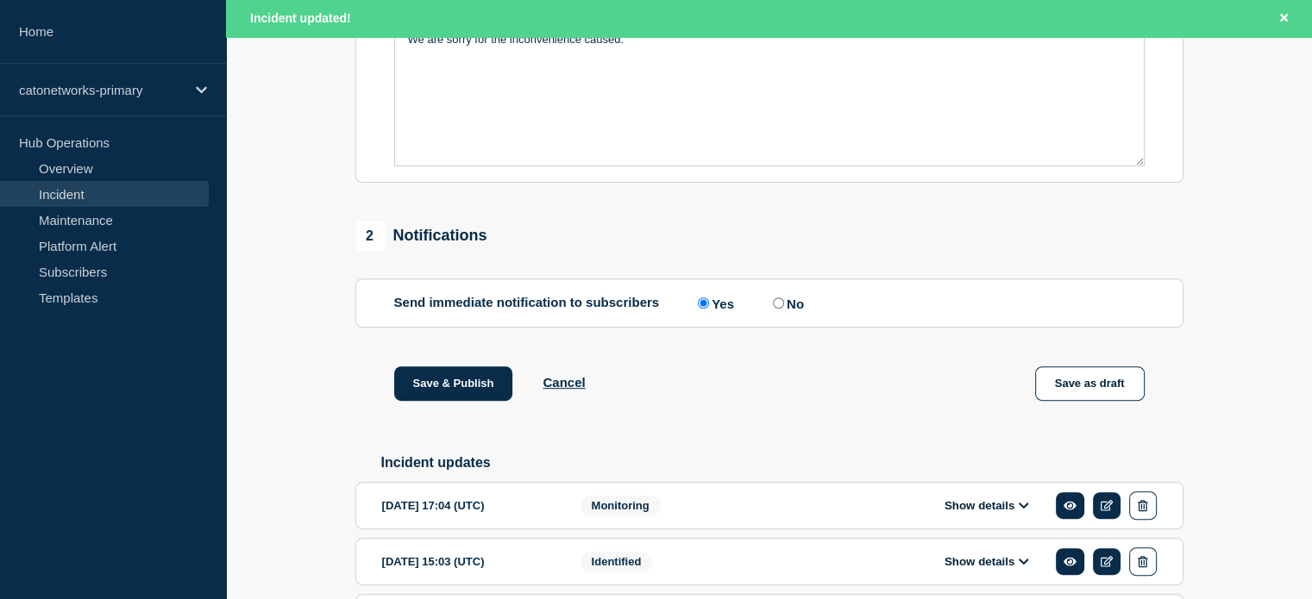
scroll to position [711, 0]
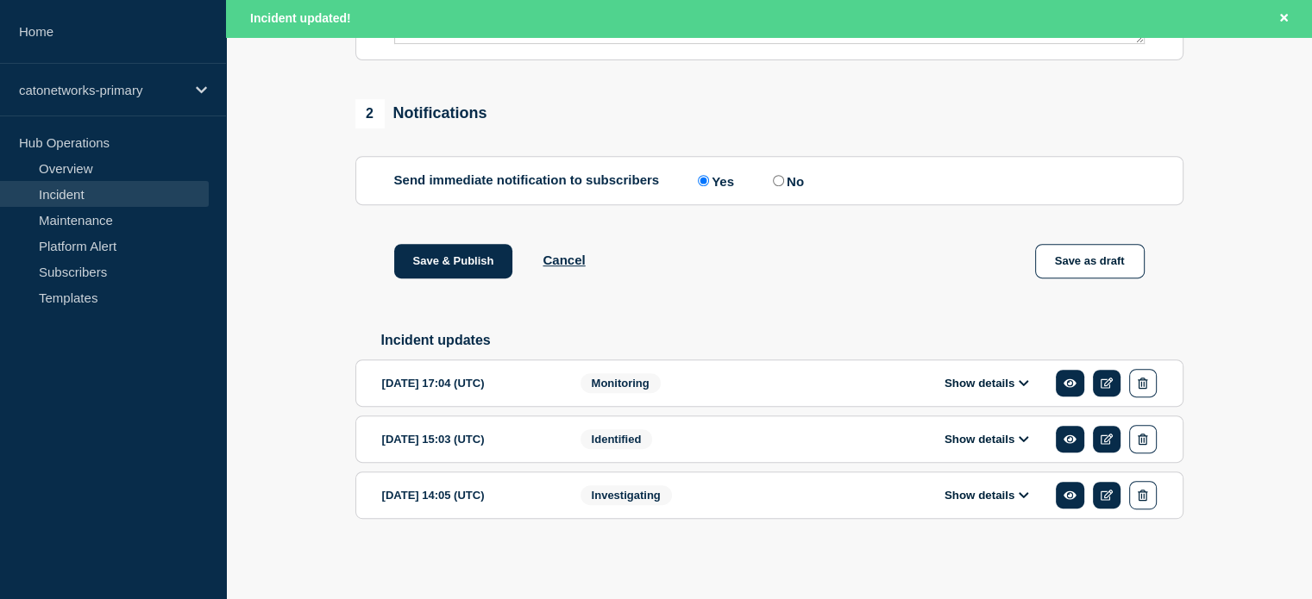
click at [808, 387] on div "2025-09-30 17:04 (UTC) Show details Monitoring" at bounding box center [769, 383] width 775 height 28
click at [976, 382] on button "Show details" at bounding box center [986, 383] width 95 height 15
click at [1022, 376] on button "Show details" at bounding box center [986, 383] width 95 height 15
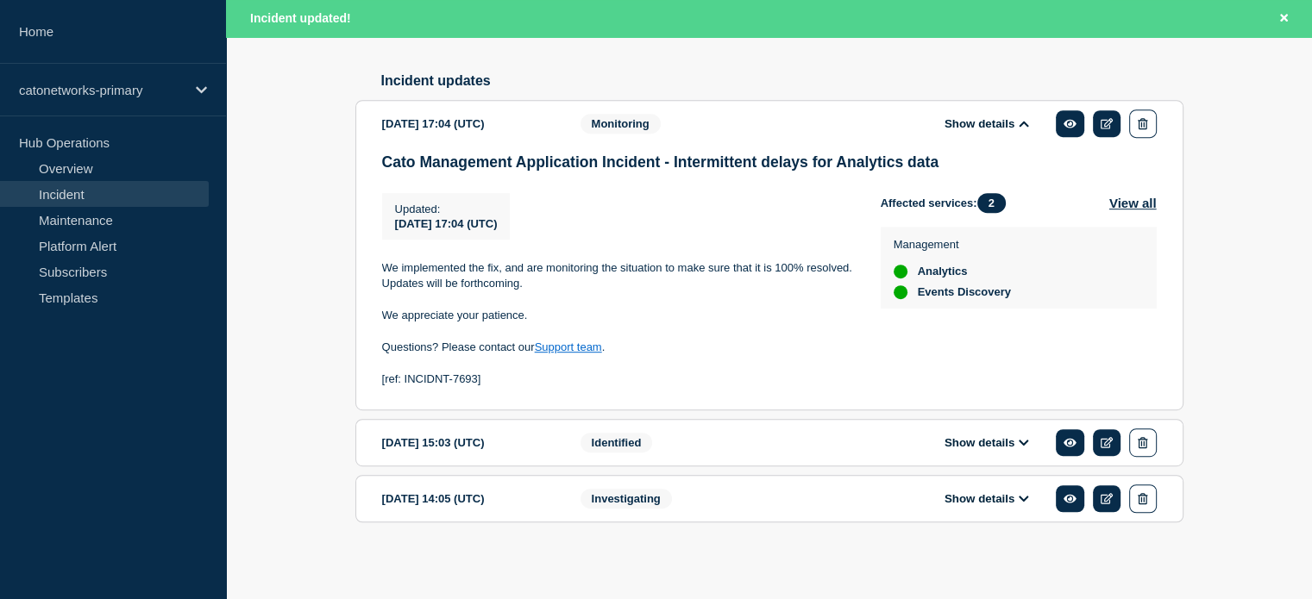
scroll to position [970, 0]
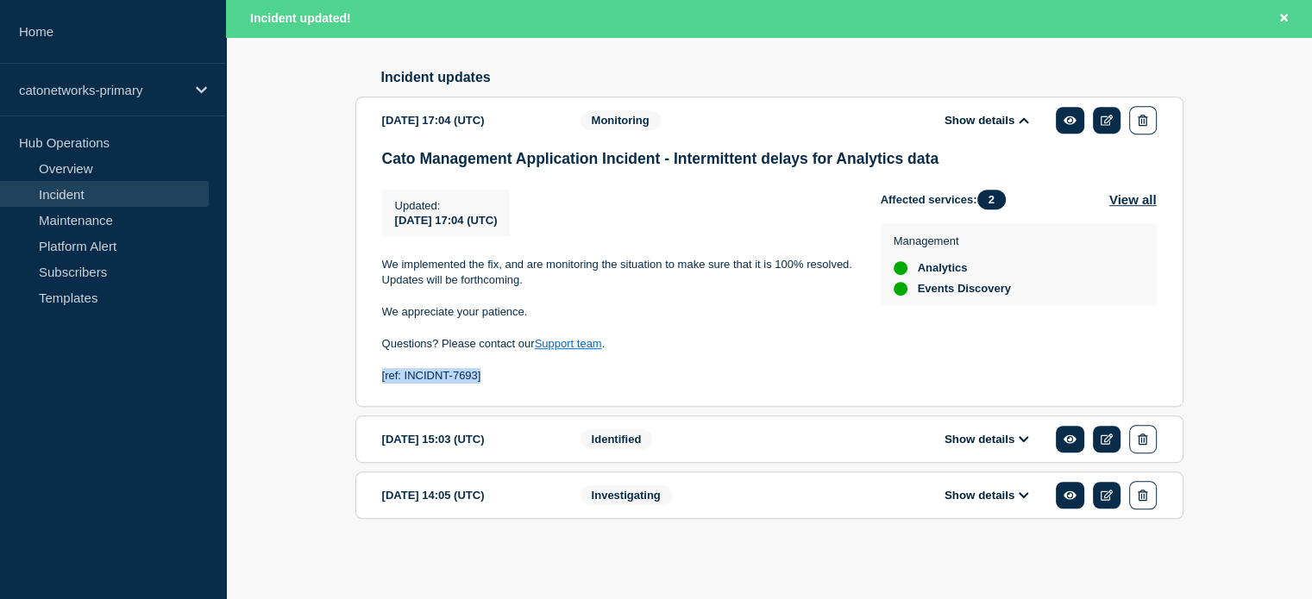
drag, startPoint x: 375, startPoint y: 382, endPoint x: 501, endPoint y: 378, distance: 126.0
click at [501, 378] on section "2025-09-30 17:04 (UTC) Show details Monitoring Cato Management Application Inci…" at bounding box center [769, 252] width 828 height 311
copy p "[ref: INCIDNT-7693]"
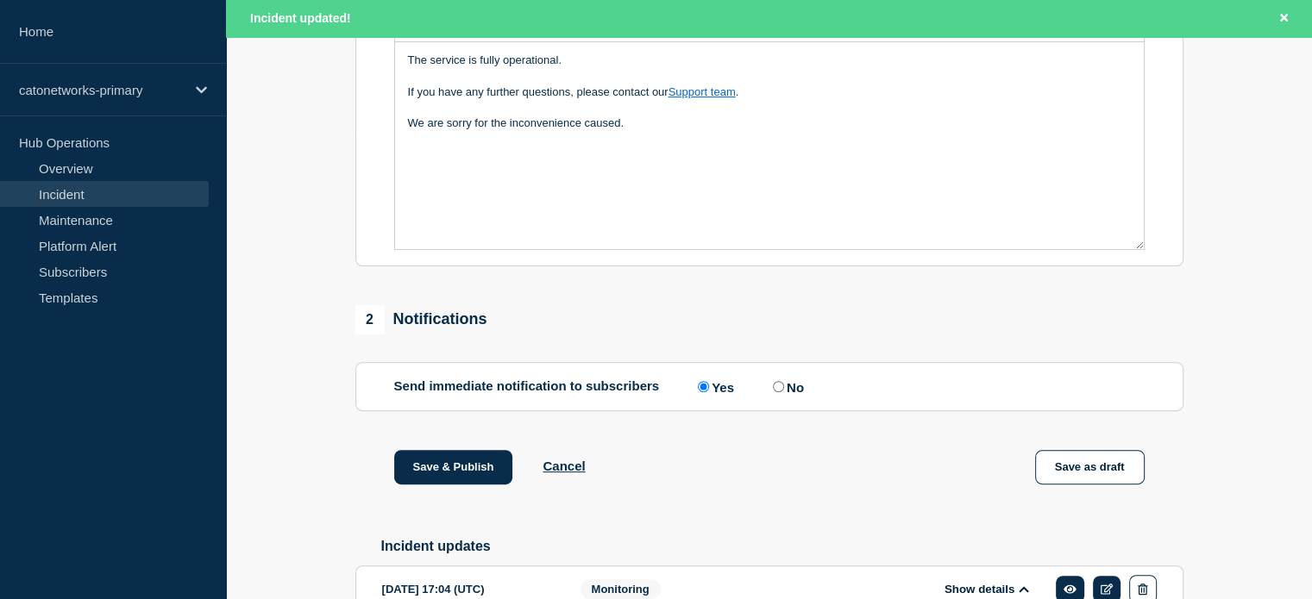
scroll to position [366, 0]
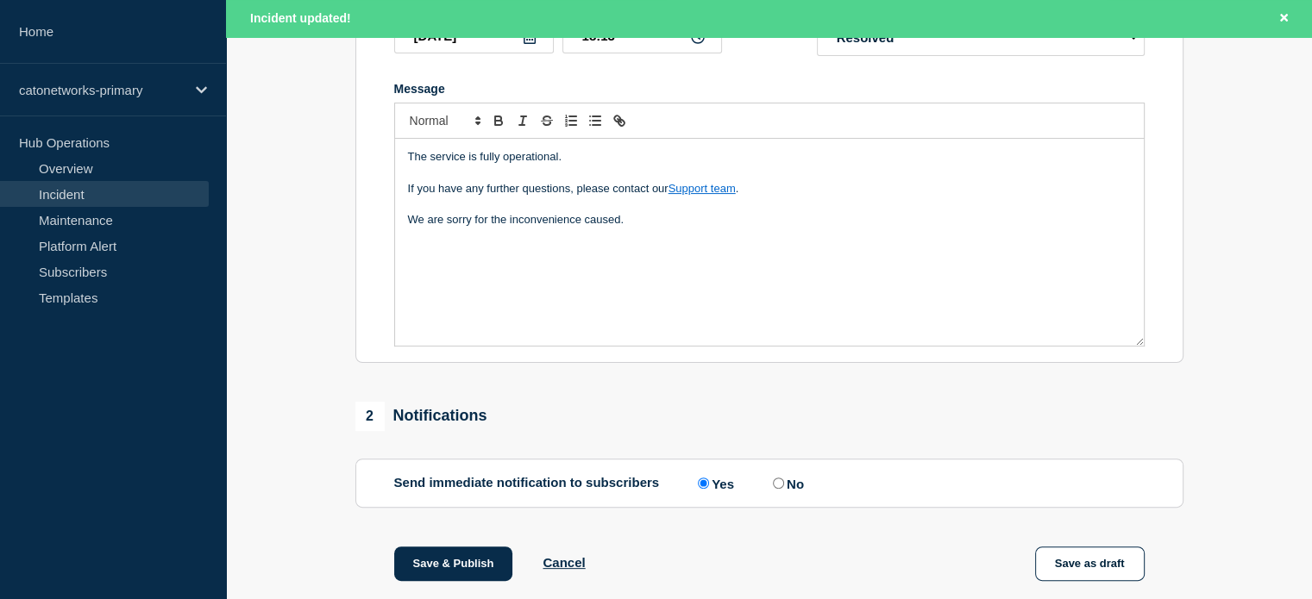
click at [562, 323] on div "The service is fully operational. If you have any further questions, please con…" at bounding box center [769, 242] width 749 height 207
click at [681, 268] on div "The service is fully operational. If you have any further questions, please con…" at bounding box center [769, 242] width 749 height 207
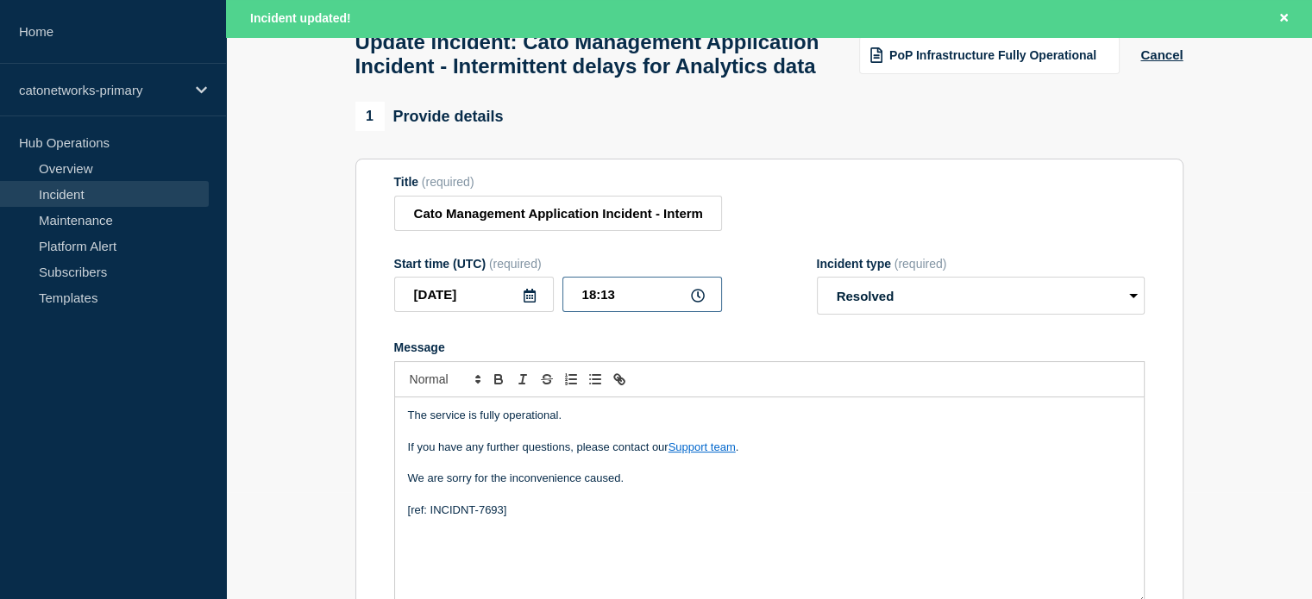
click at [621, 312] on input "18:13" at bounding box center [642, 294] width 160 height 35
type input "18:06"
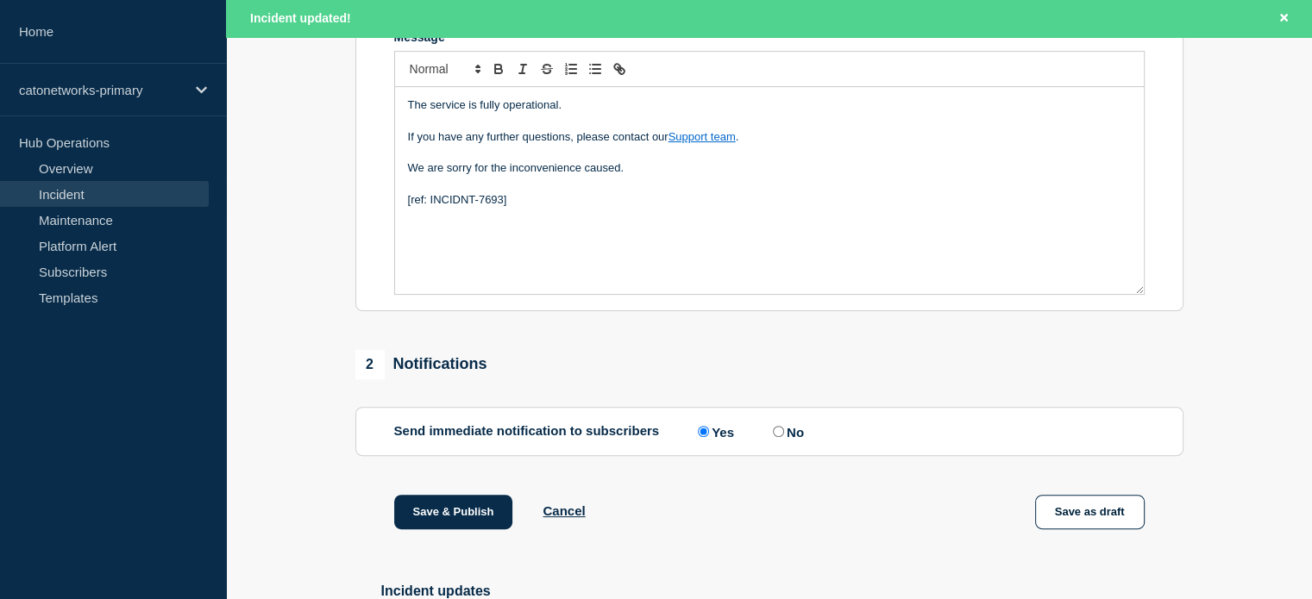
scroll to position [538, 0]
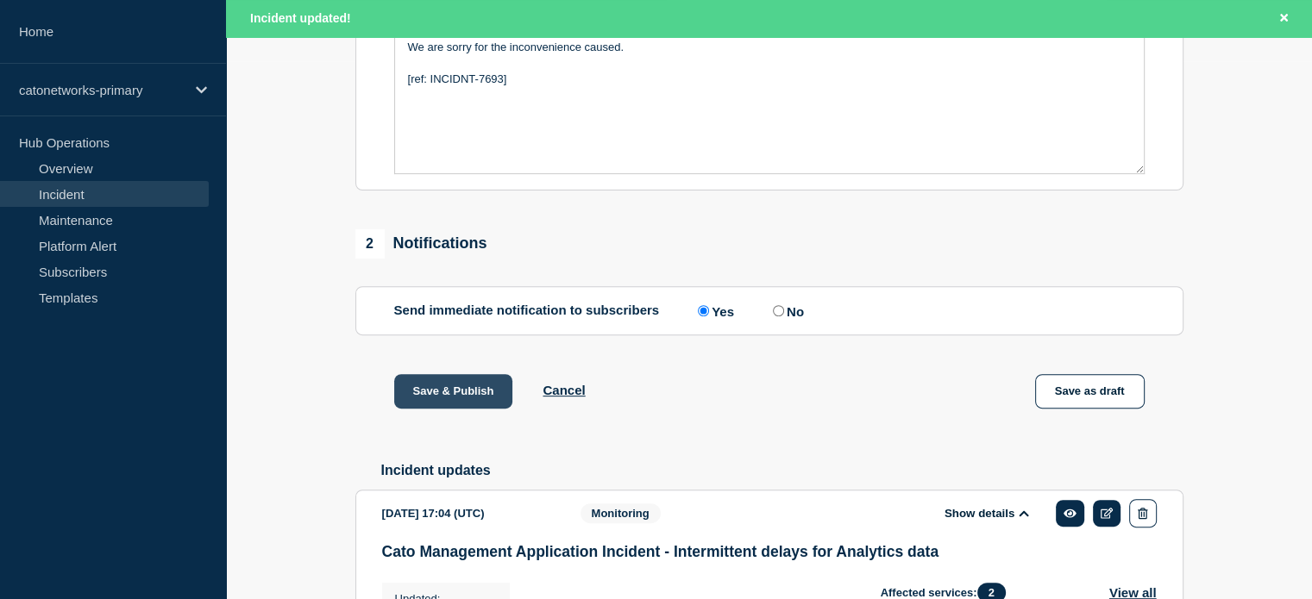
click at [449, 409] on button "Save & Publish" at bounding box center [453, 391] width 119 height 35
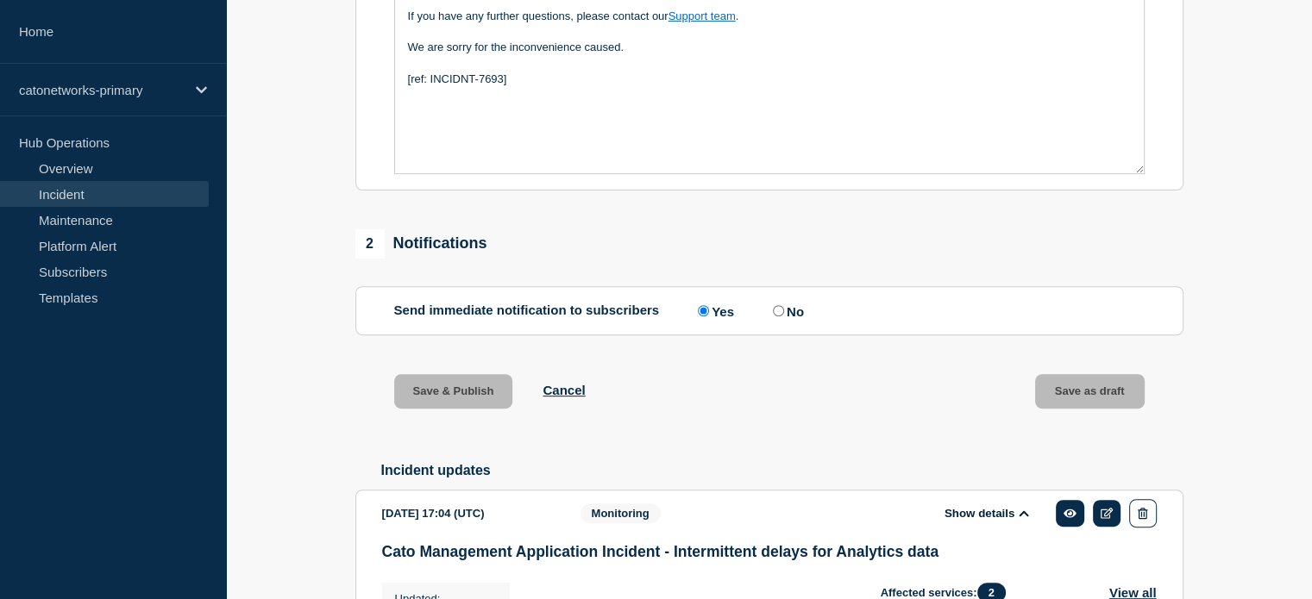
scroll to position [502, 0]
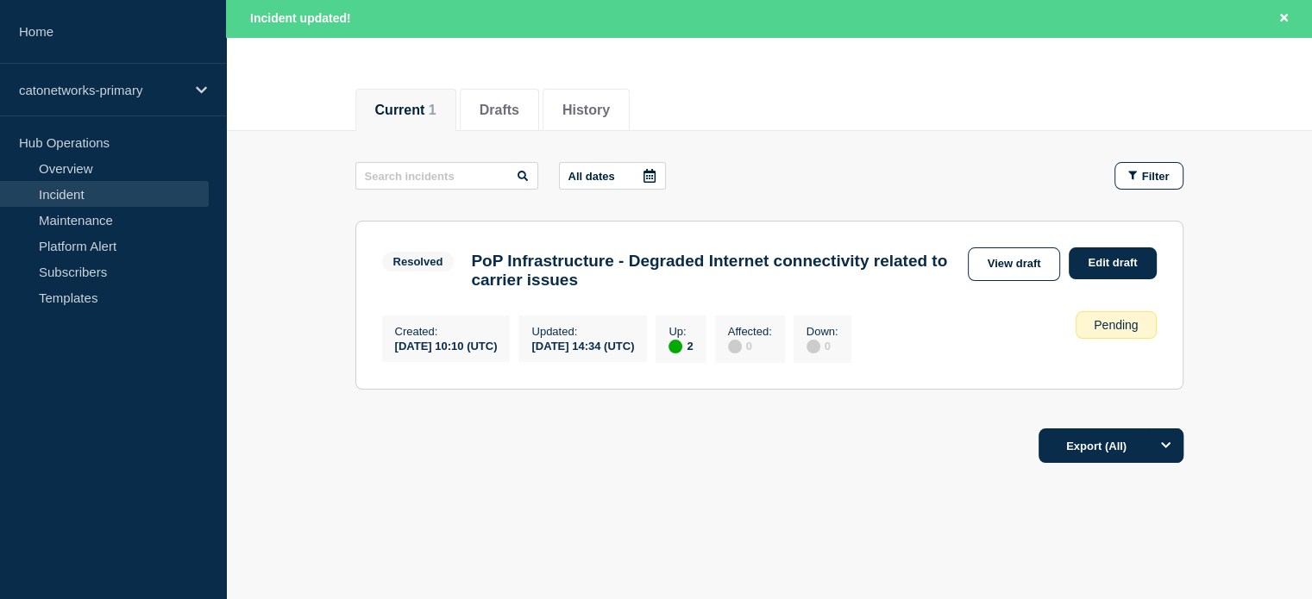
scroll to position [202, 0]
